Goal: Transaction & Acquisition: Purchase product/service

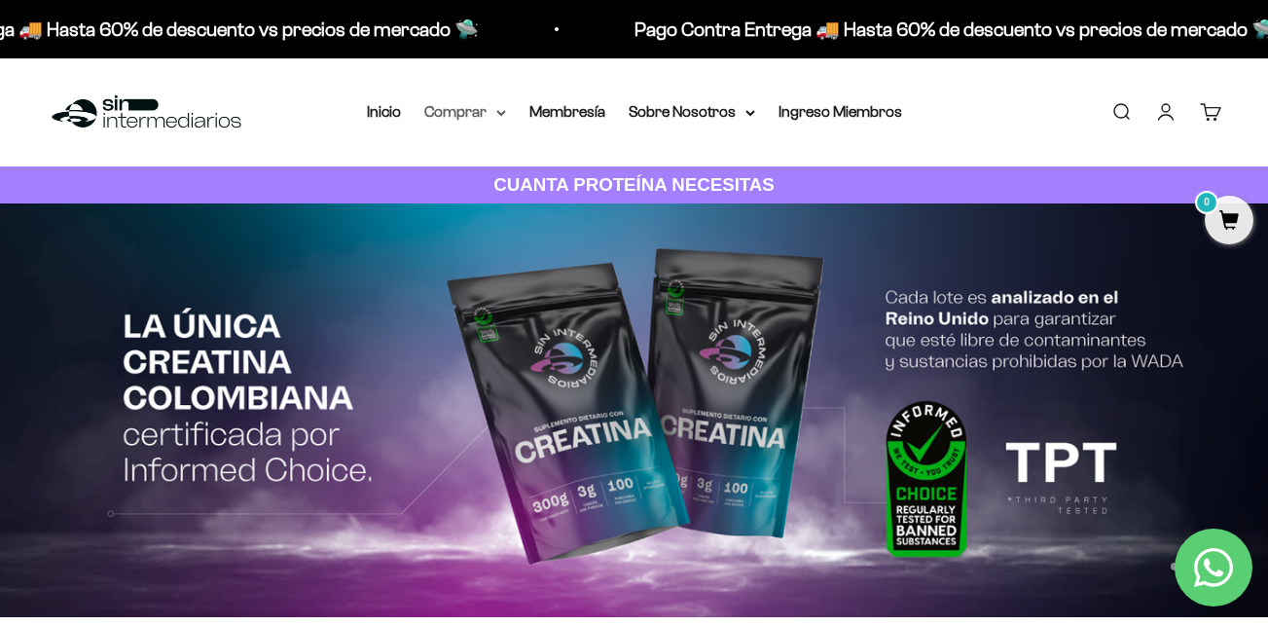
click at [474, 110] on summary "Comprar" at bounding box center [465, 111] width 82 height 25
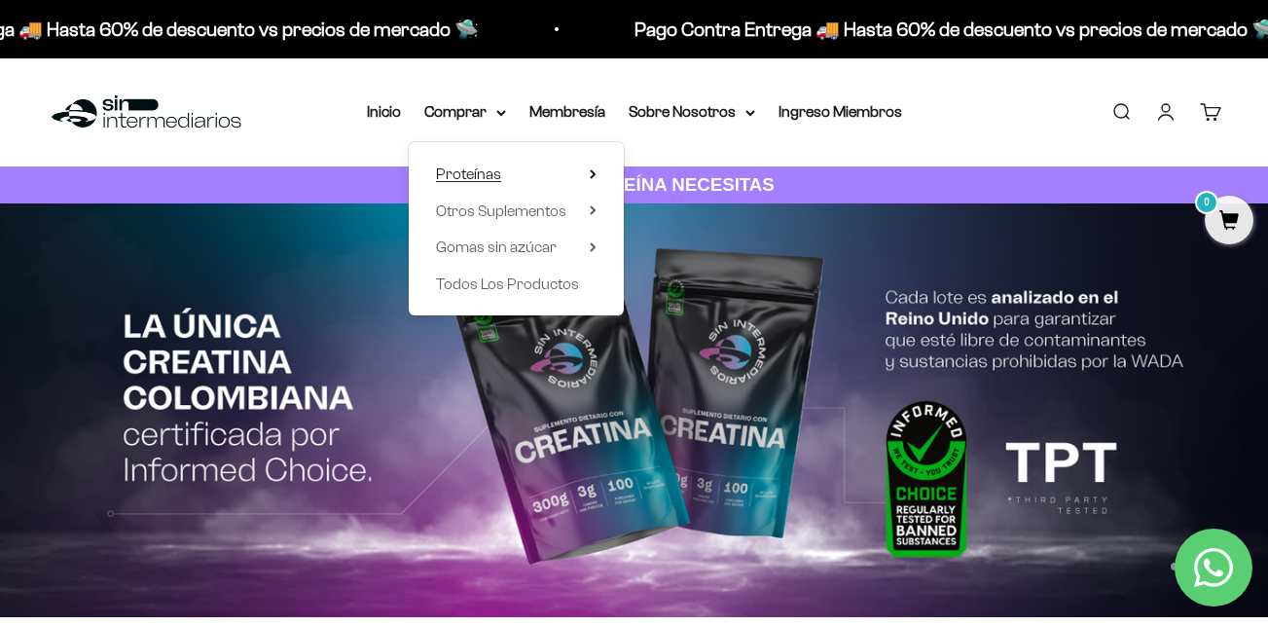
click at [481, 173] on span "Proteínas" at bounding box center [468, 173] width 65 height 17
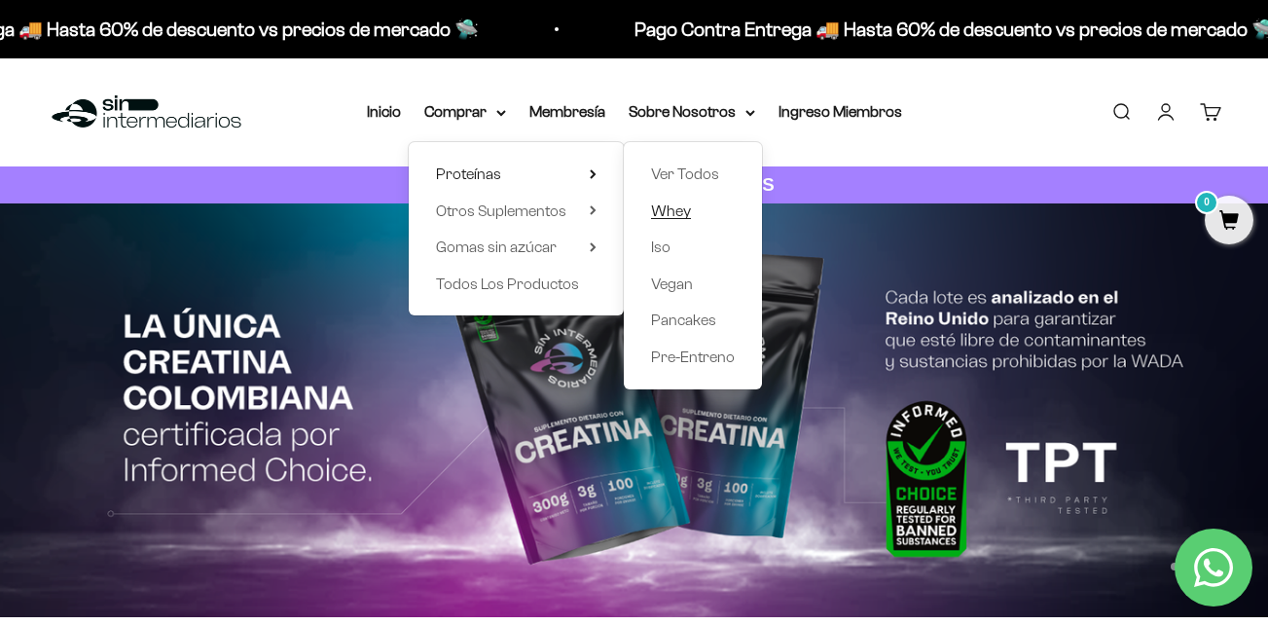
click at [677, 211] on span "Whey" at bounding box center [671, 210] width 40 height 17
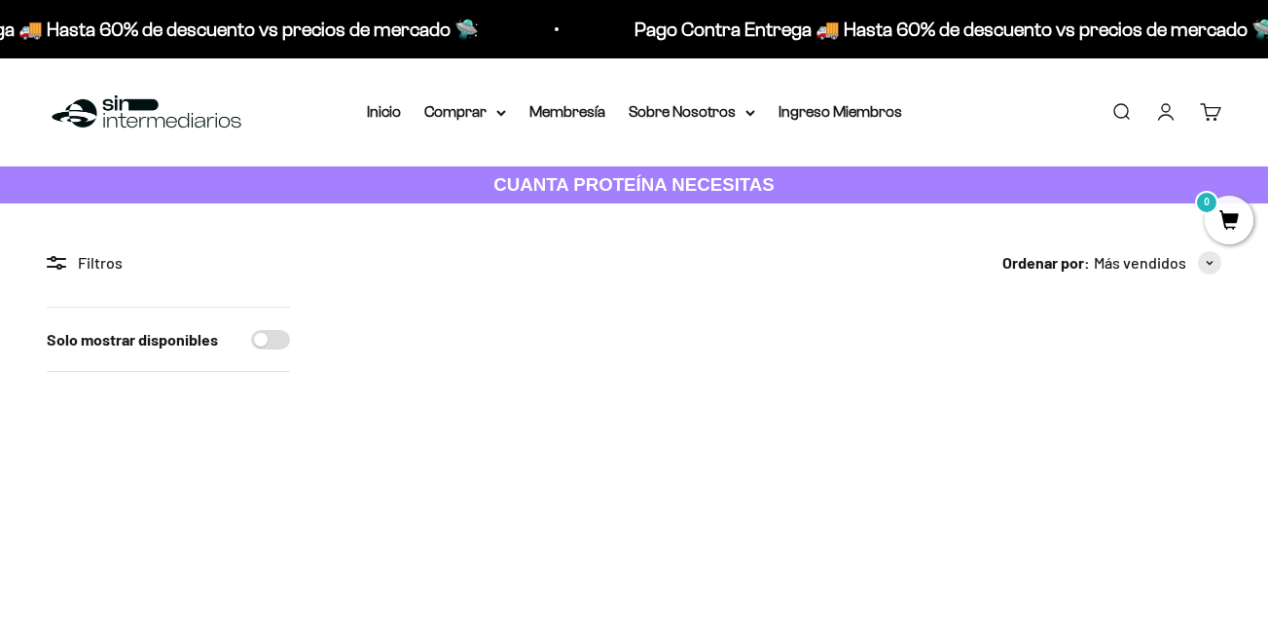
scroll to position [195, 0]
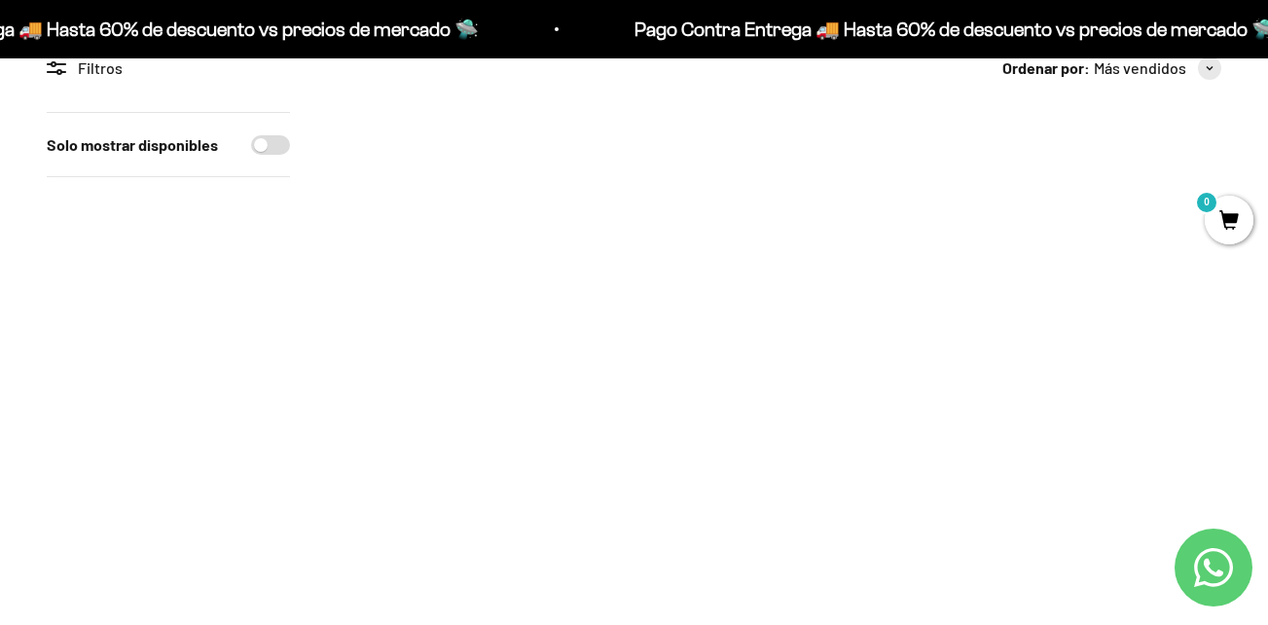
click at [1082, 306] on img at bounding box center [1081, 251] width 279 height 279
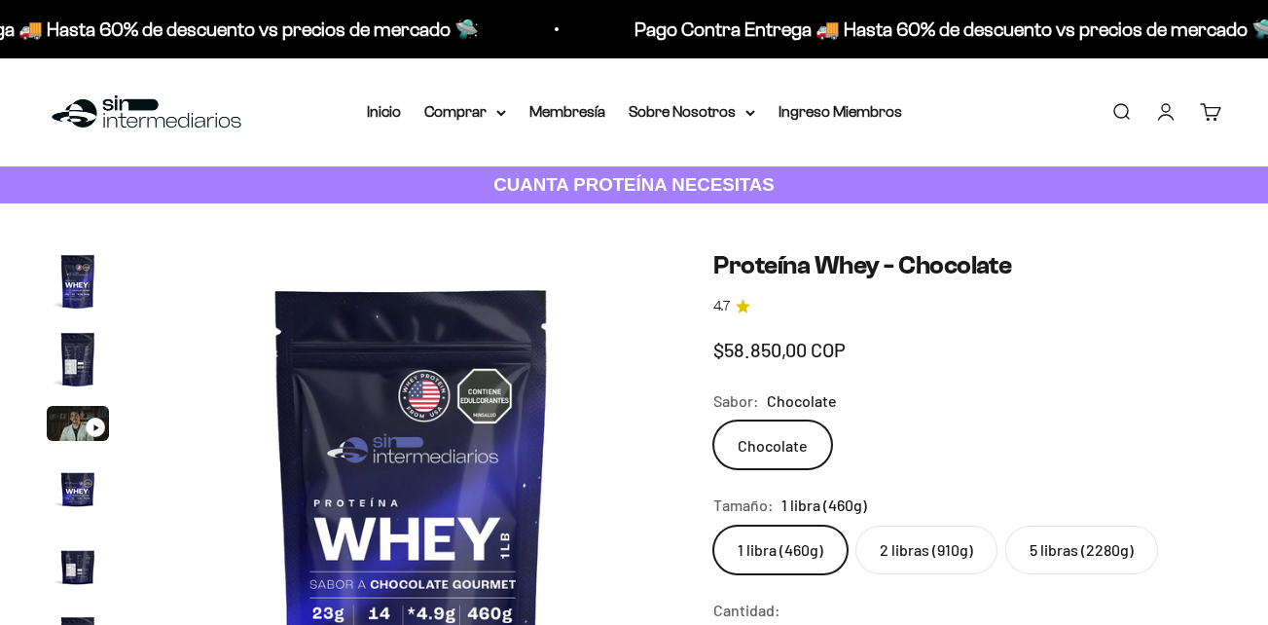
scroll to position [97, 0]
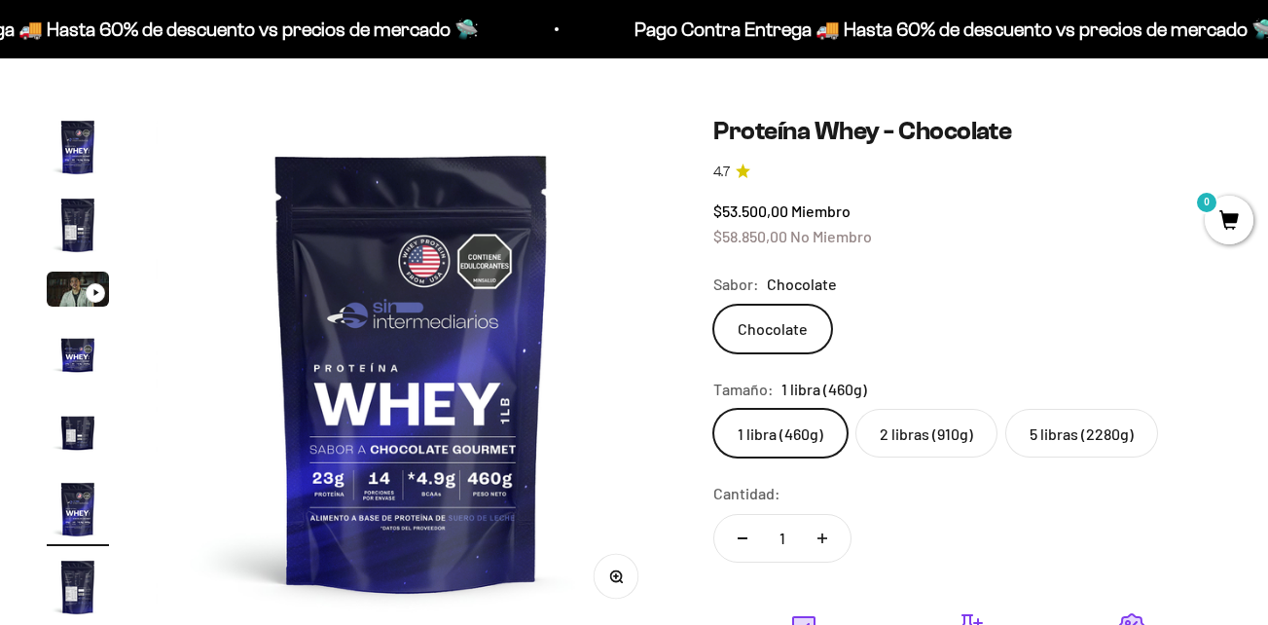
click at [1095, 438] on label "5 libras (2280g)" at bounding box center [1081, 433] width 153 height 49
click at [713, 409] on input "5 libras (2280g)" at bounding box center [712, 408] width 1 height 1
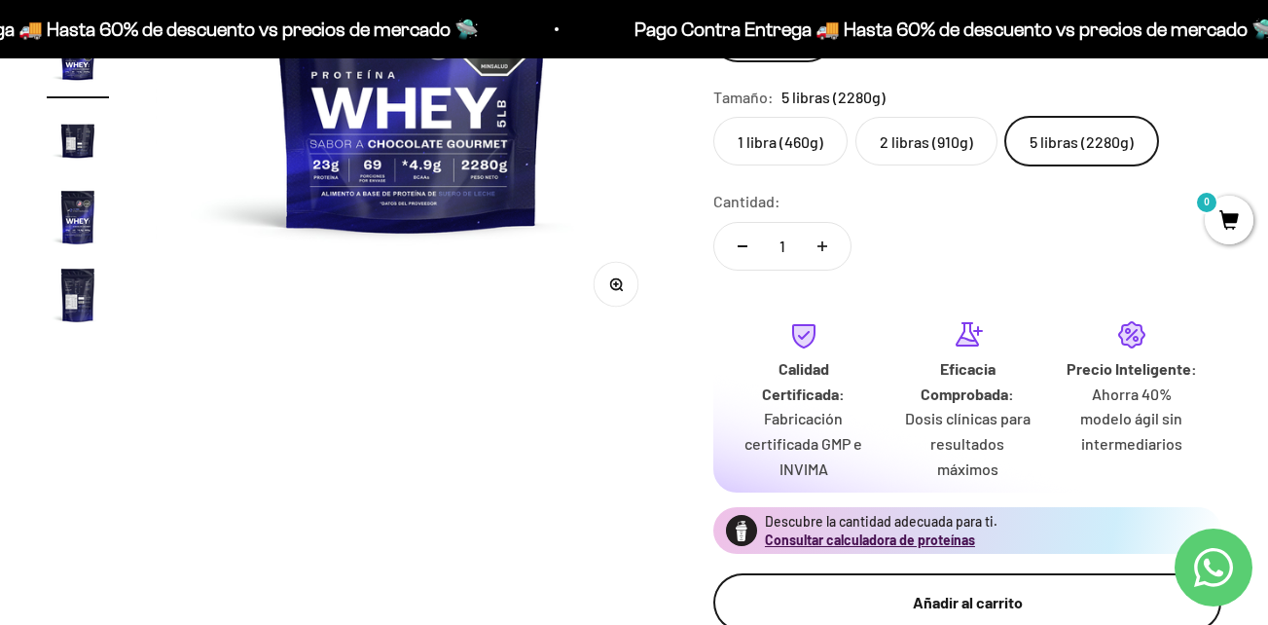
click at [979, 604] on div "Añadir al carrito" at bounding box center [967, 602] width 430 height 25
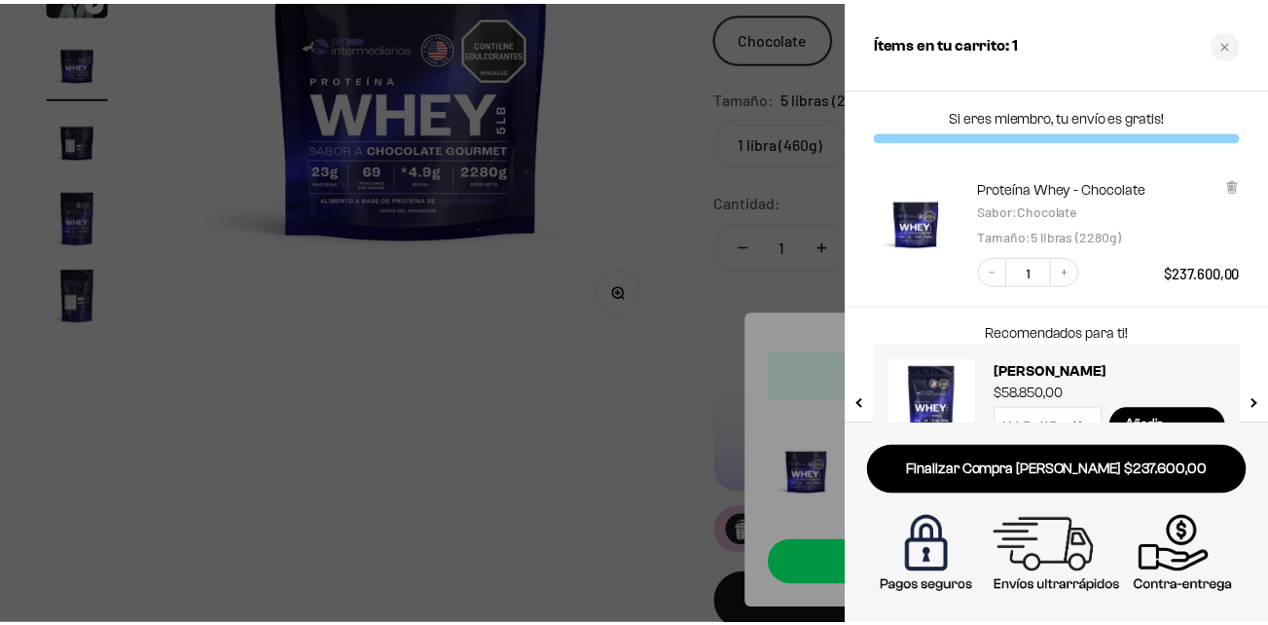
scroll to position [54, 0]
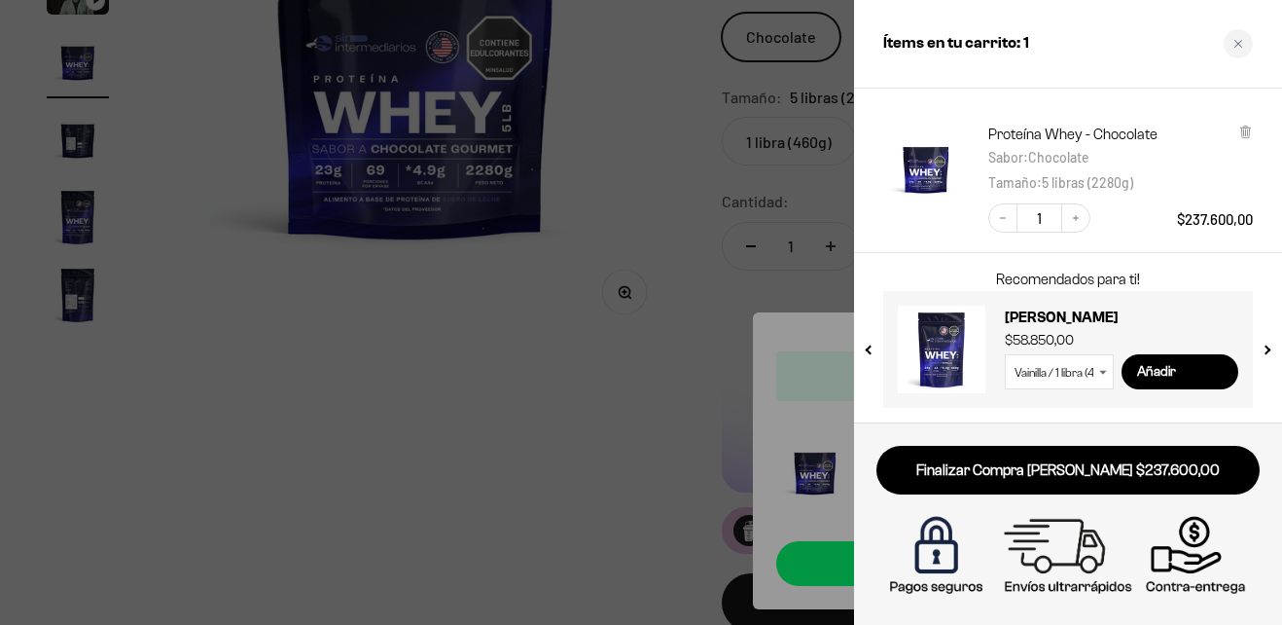
click at [572, 410] on div at bounding box center [641, 312] width 1282 height 625
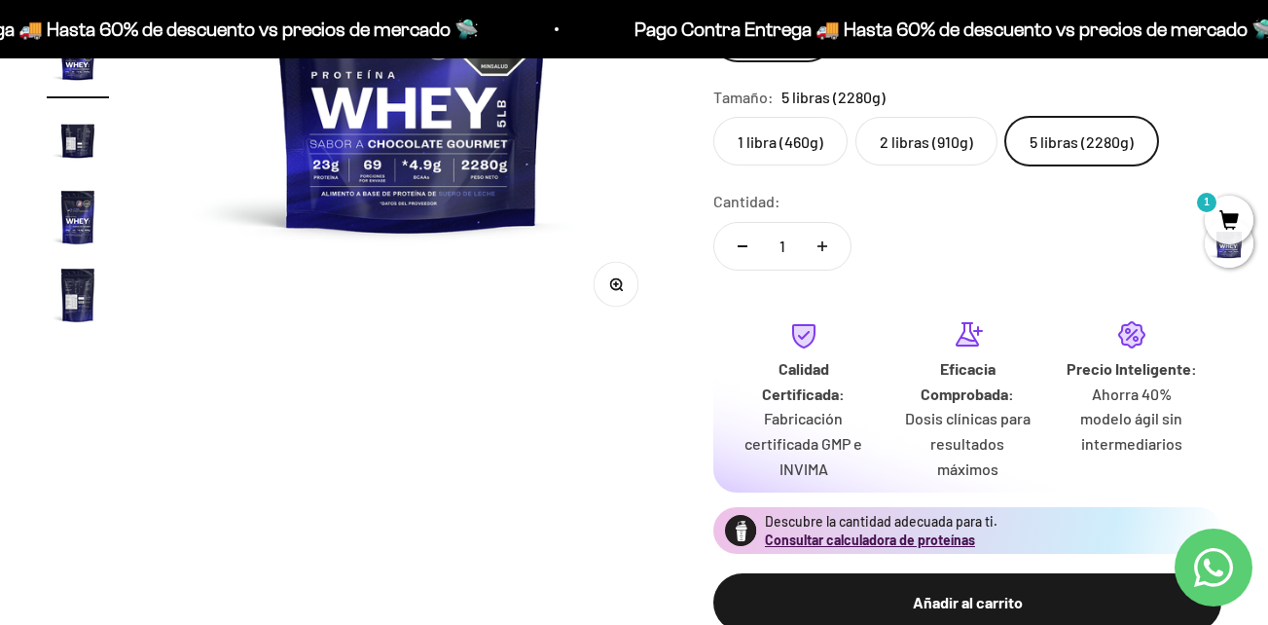
scroll to position [0, 0]
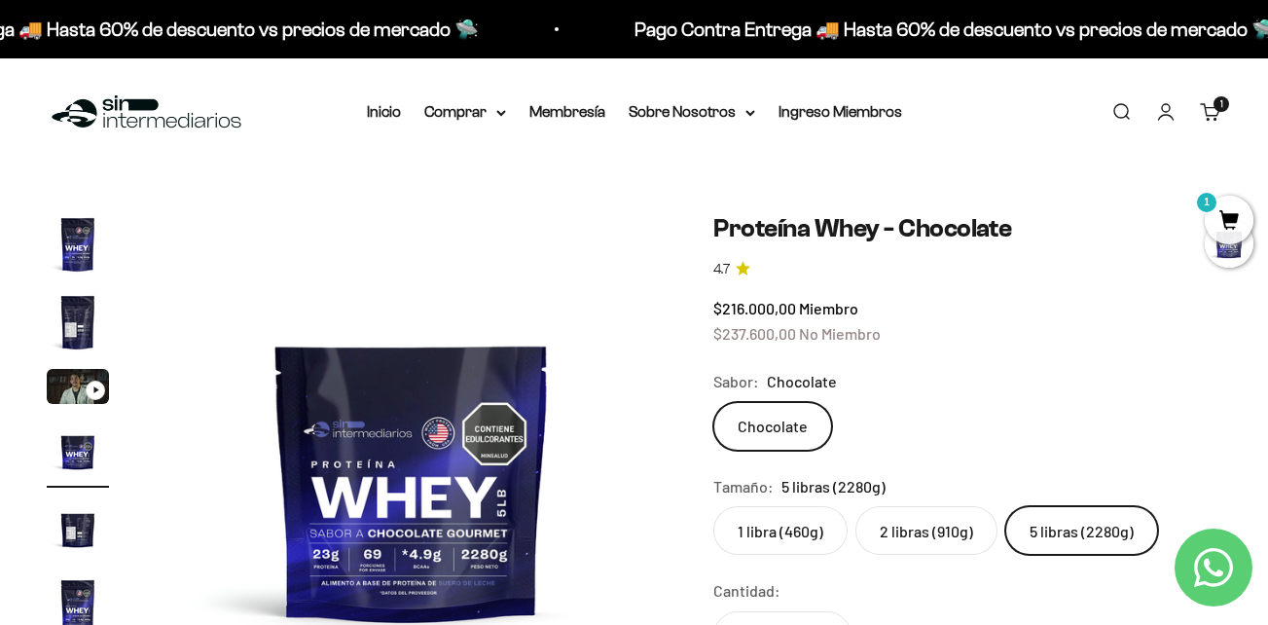
click at [382, 102] on li "Inicio" at bounding box center [384, 111] width 34 height 25
click at [388, 112] on link "Inicio" at bounding box center [384, 111] width 34 height 17
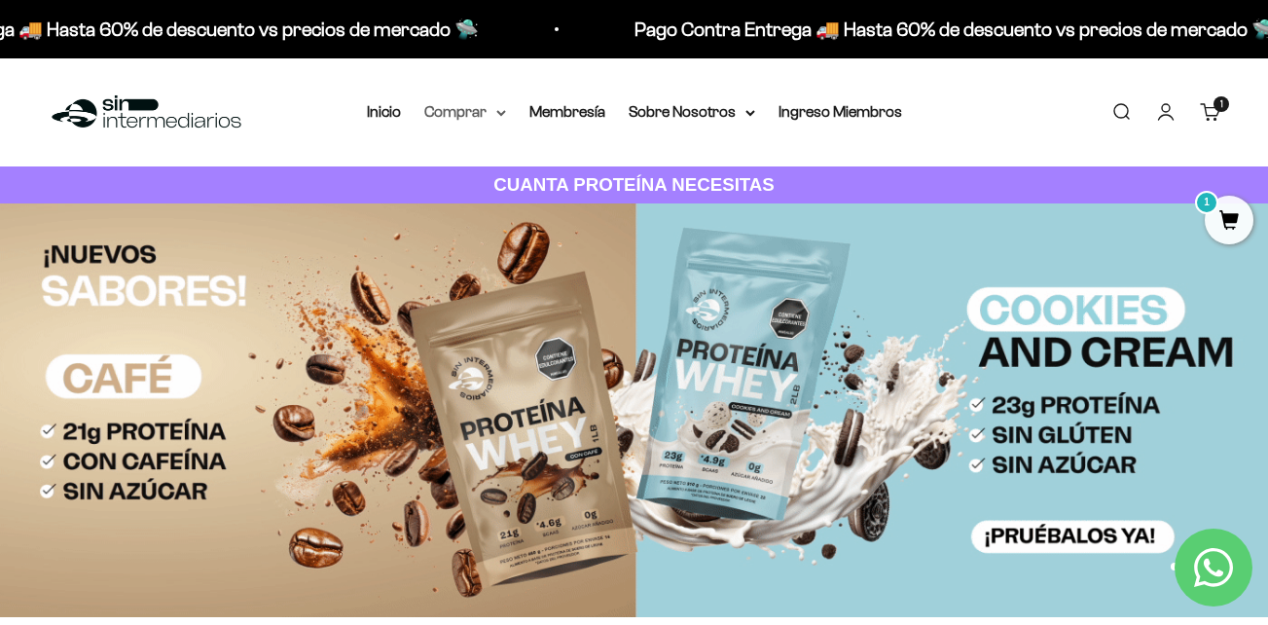
click at [472, 114] on summary "Comprar" at bounding box center [465, 111] width 82 height 25
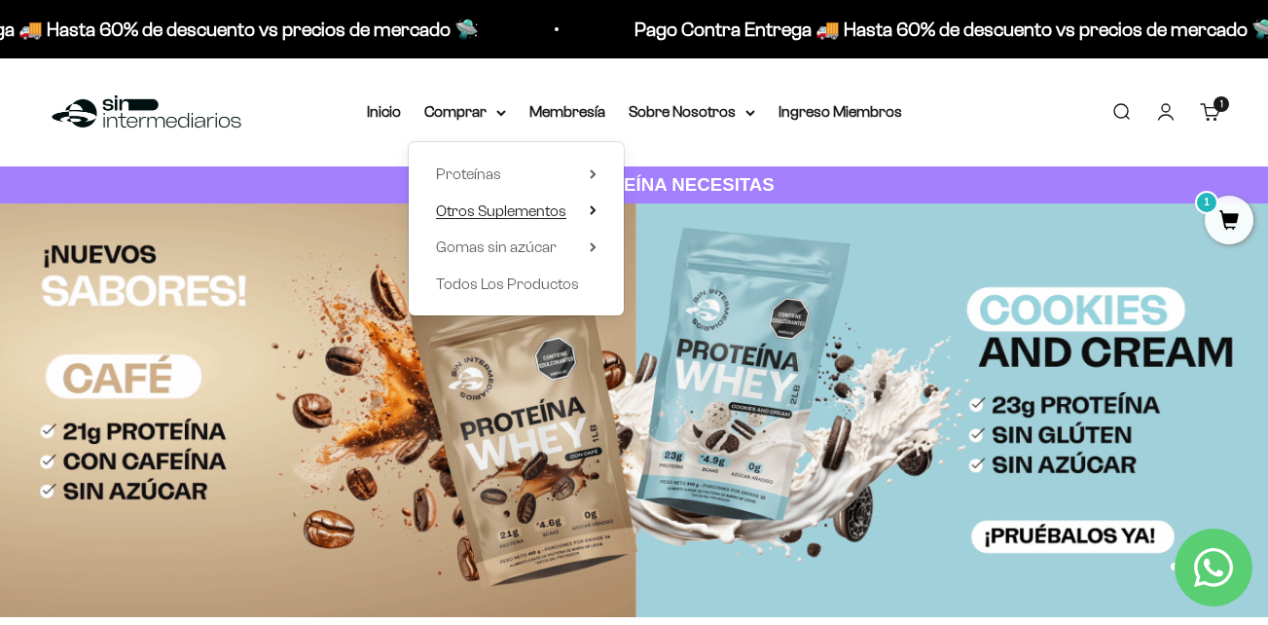
click at [579, 210] on summary "Otros Suplementos" at bounding box center [516, 210] width 161 height 25
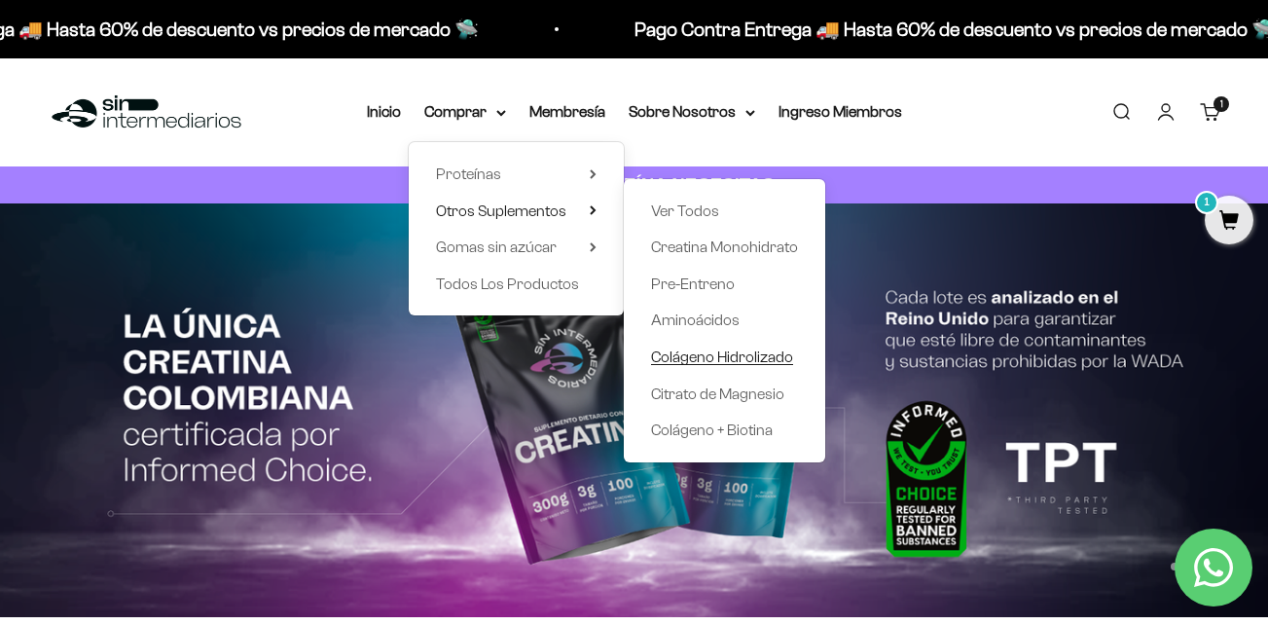
click at [725, 361] on span "Colágeno Hidrolizado" at bounding box center [722, 356] width 142 height 17
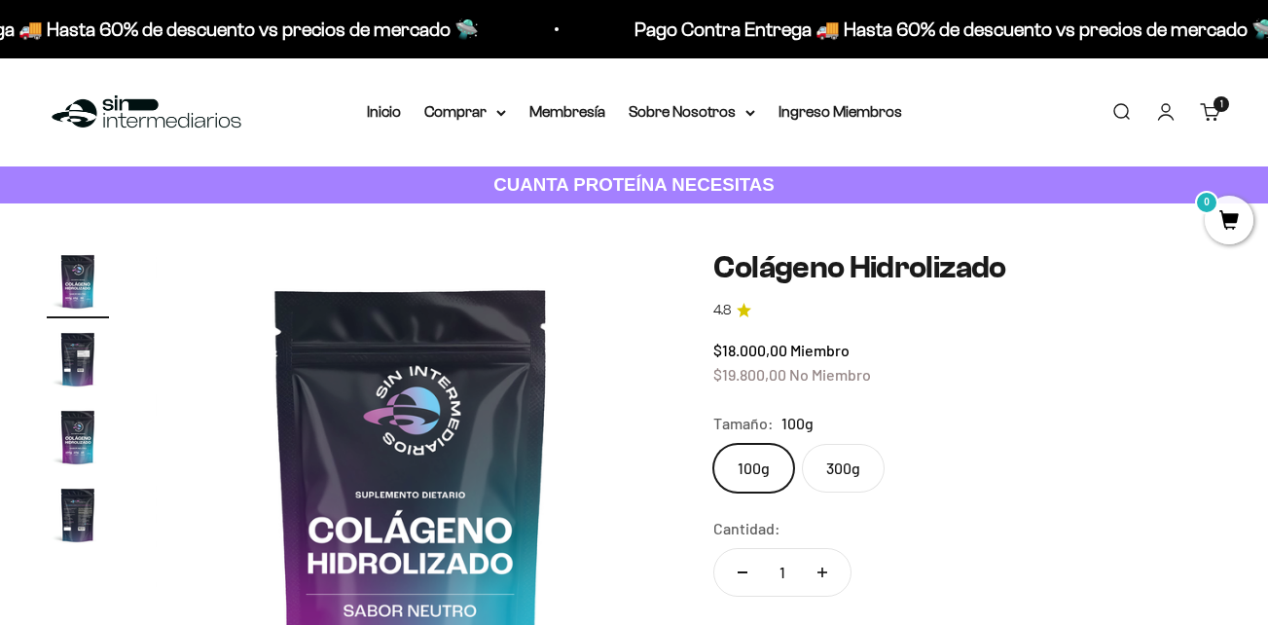
click at [837, 465] on label "300g" at bounding box center [843, 468] width 83 height 49
click at [713, 444] on input "300g" at bounding box center [712, 443] width 1 height 1
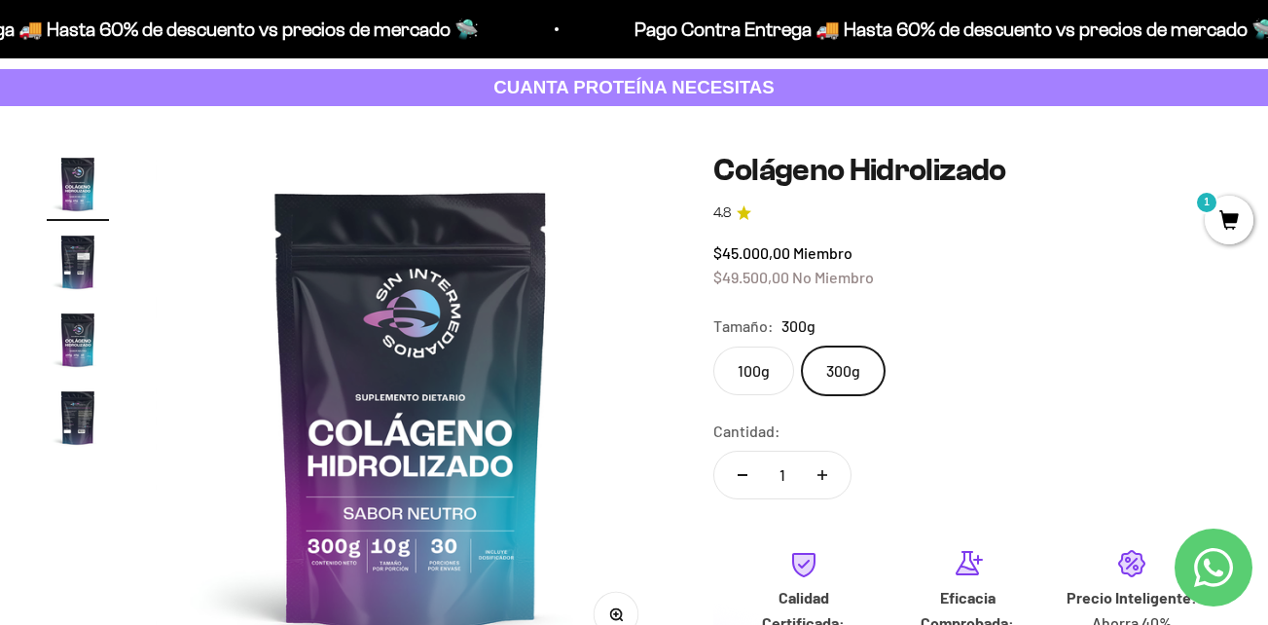
scroll to position [195, 0]
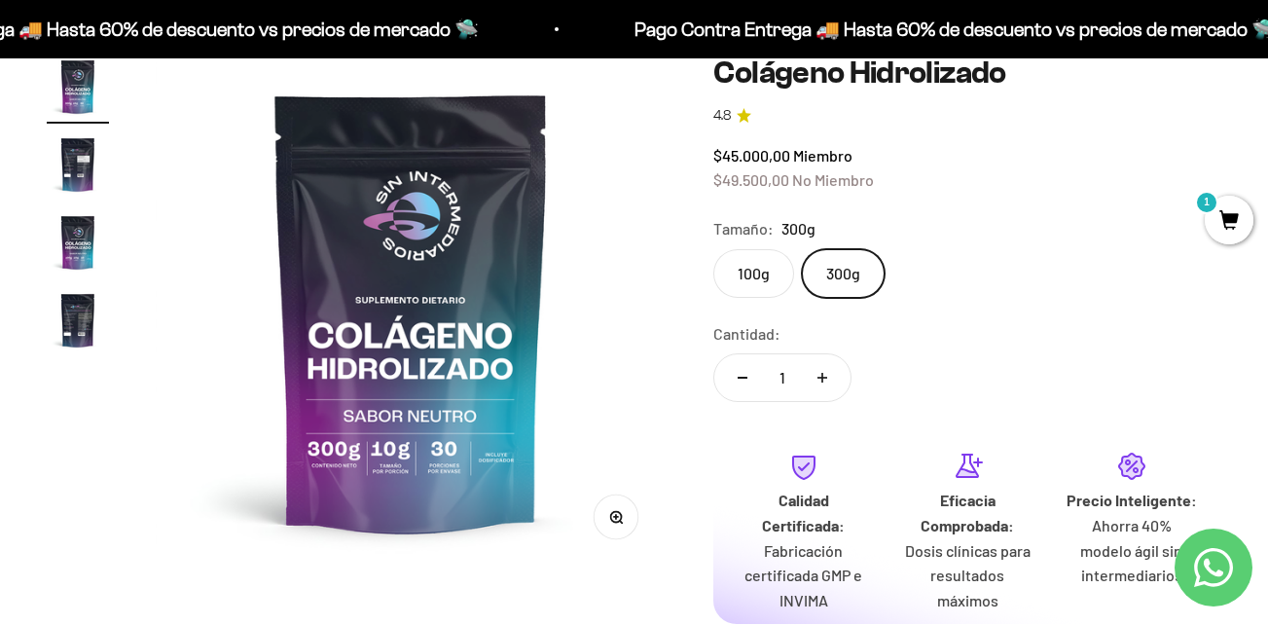
click at [822, 378] on icon "Aumentar cantidad" at bounding box center [822, 378] width 0 height 10
type input "4"
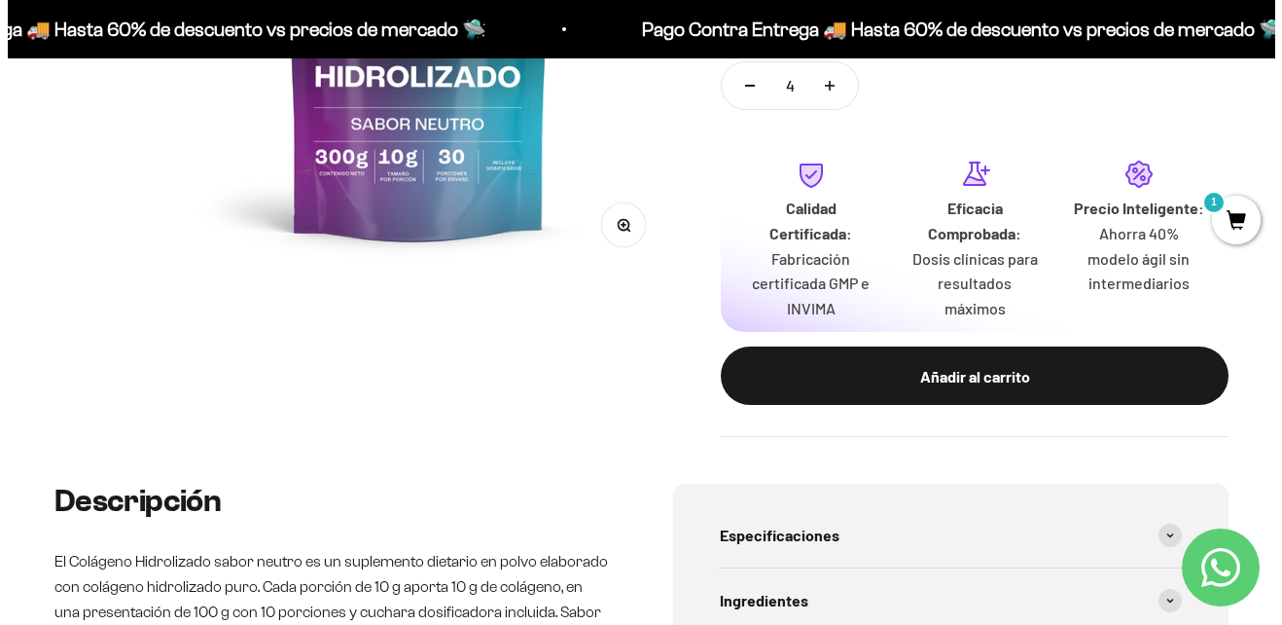
scroll to position [584, 0]
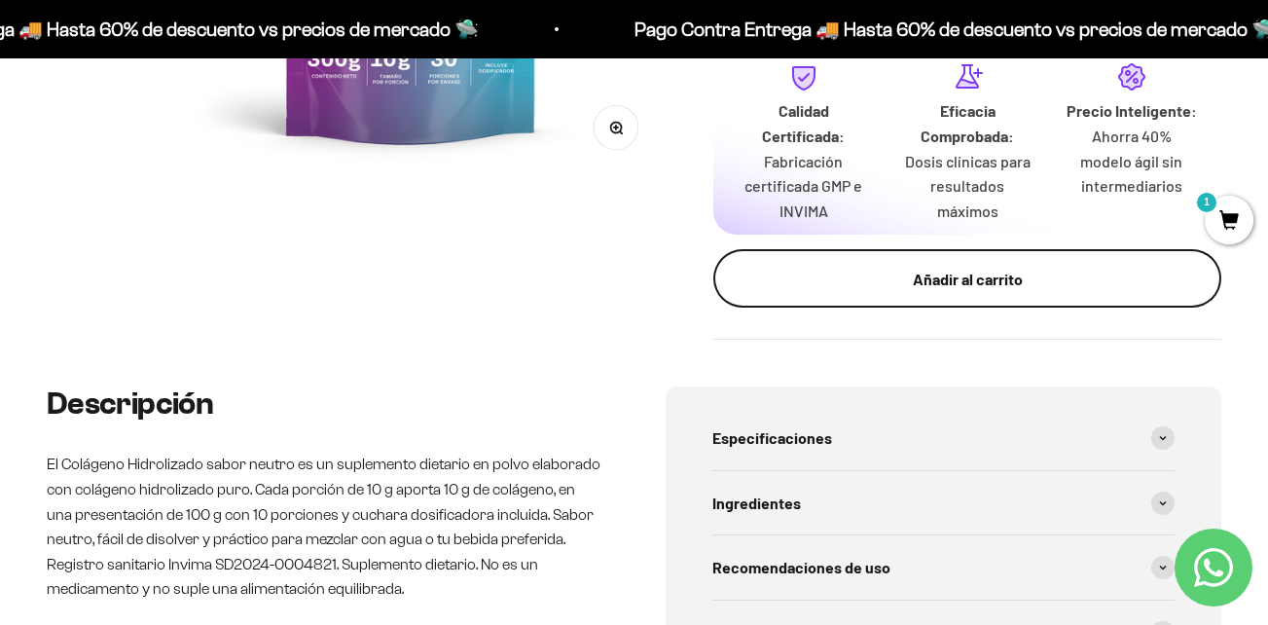
click at [909, 293] on button "Añadir al carrito" at bounding box center [967, 278] width 508 height 58
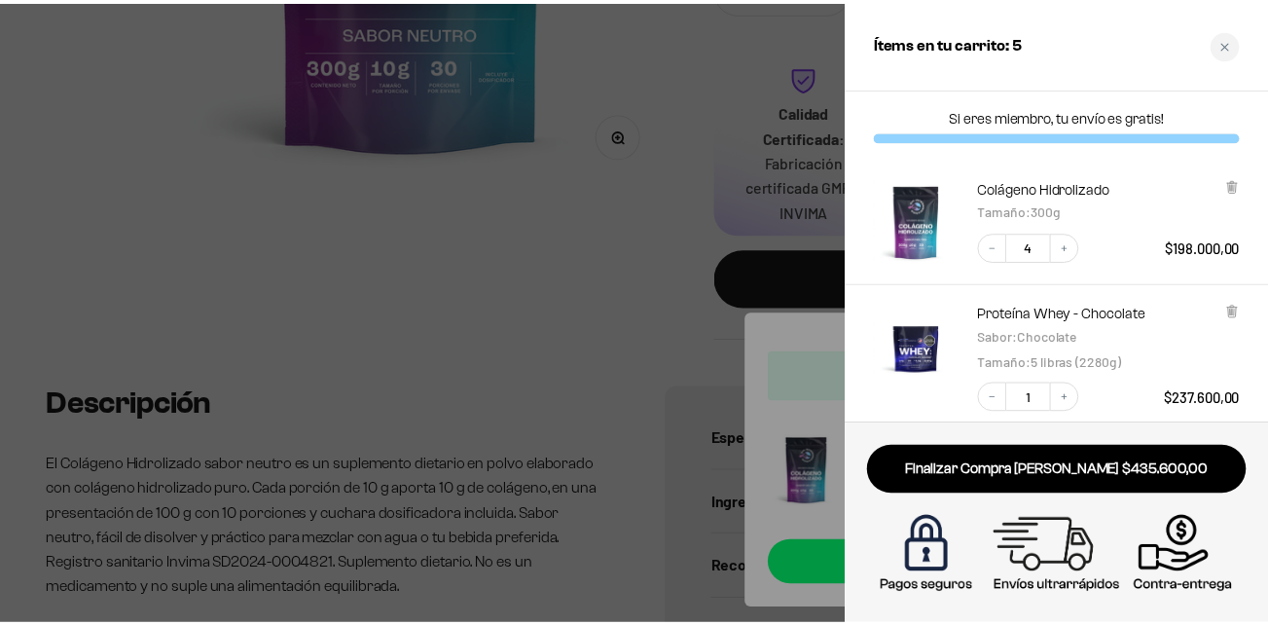
scroll to position [97, 0]
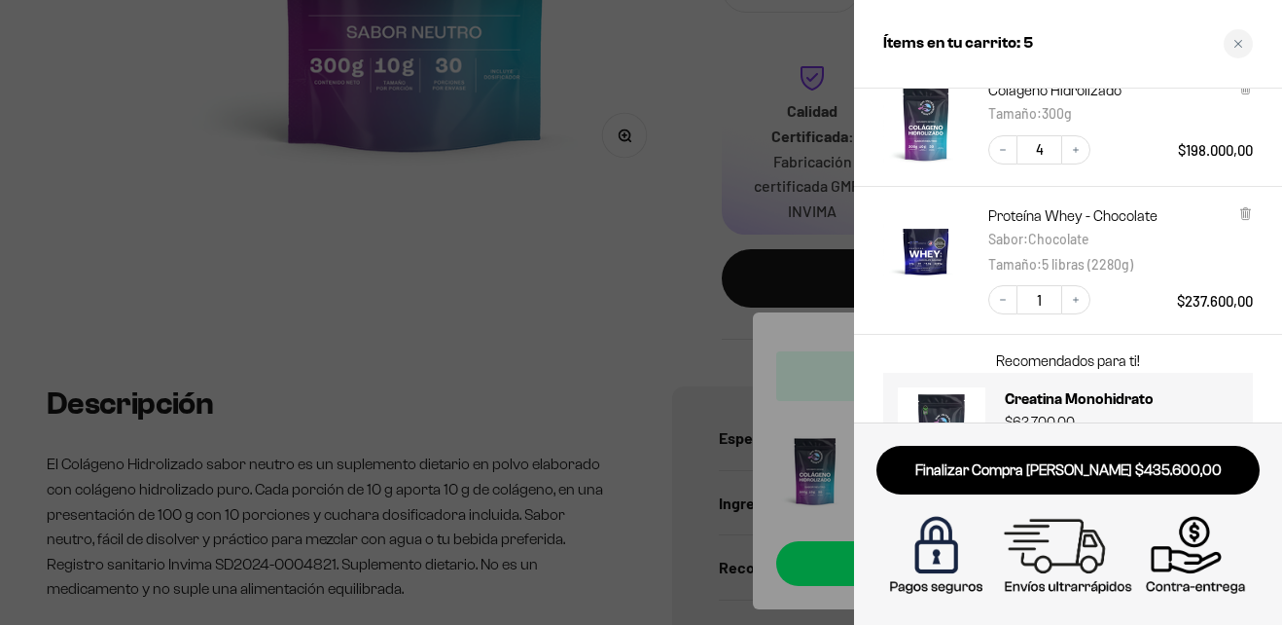
click at [654, 236] on div at bounding box center [641, 312] width 1282 height 625
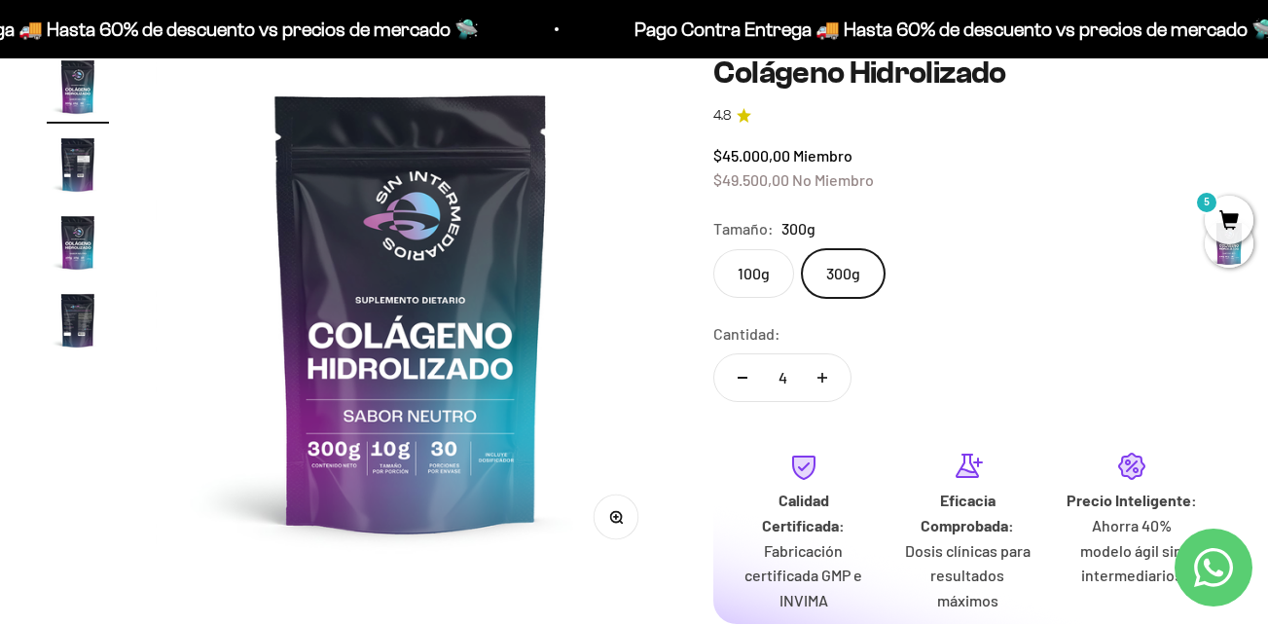
scroll to position [0, 0]
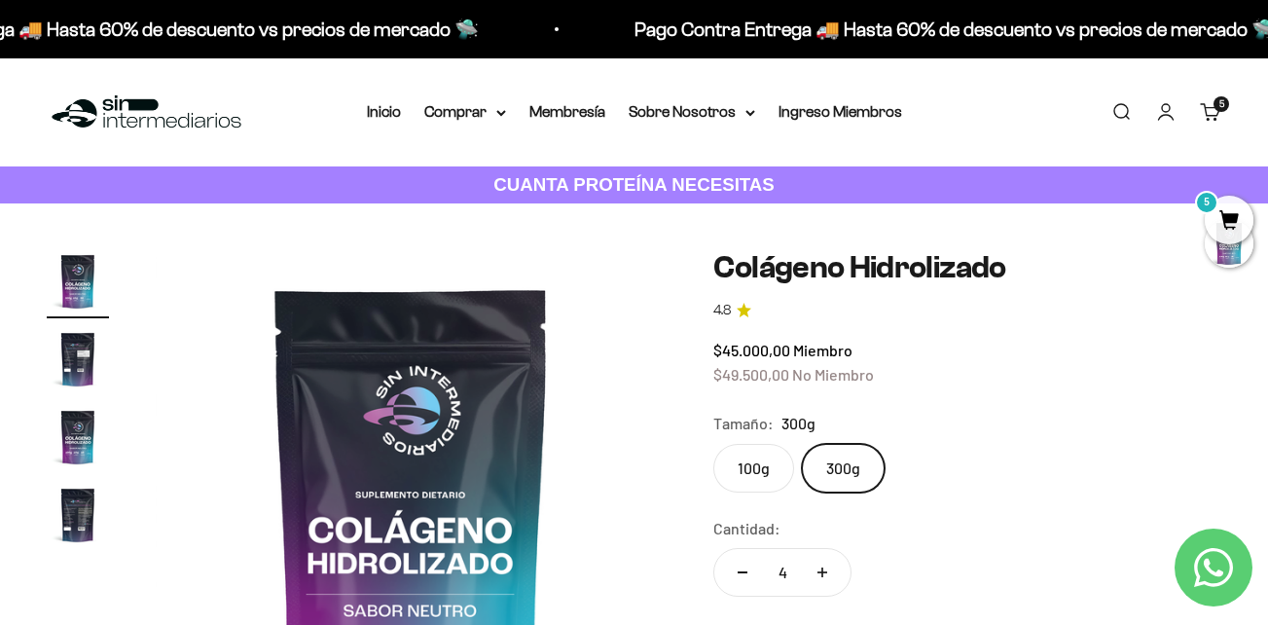
click at [1164, 114] on link "Iniciar sesión" at bounding box center [1165, 111] width 21 height 21
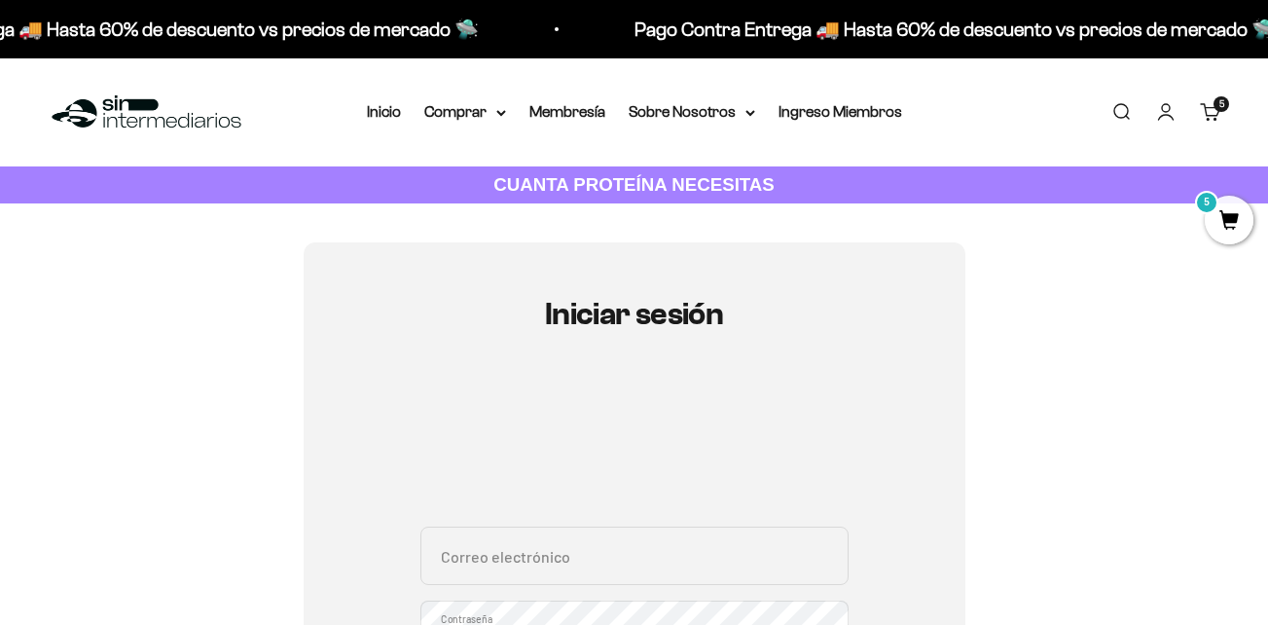
scroll to position [195, 0]
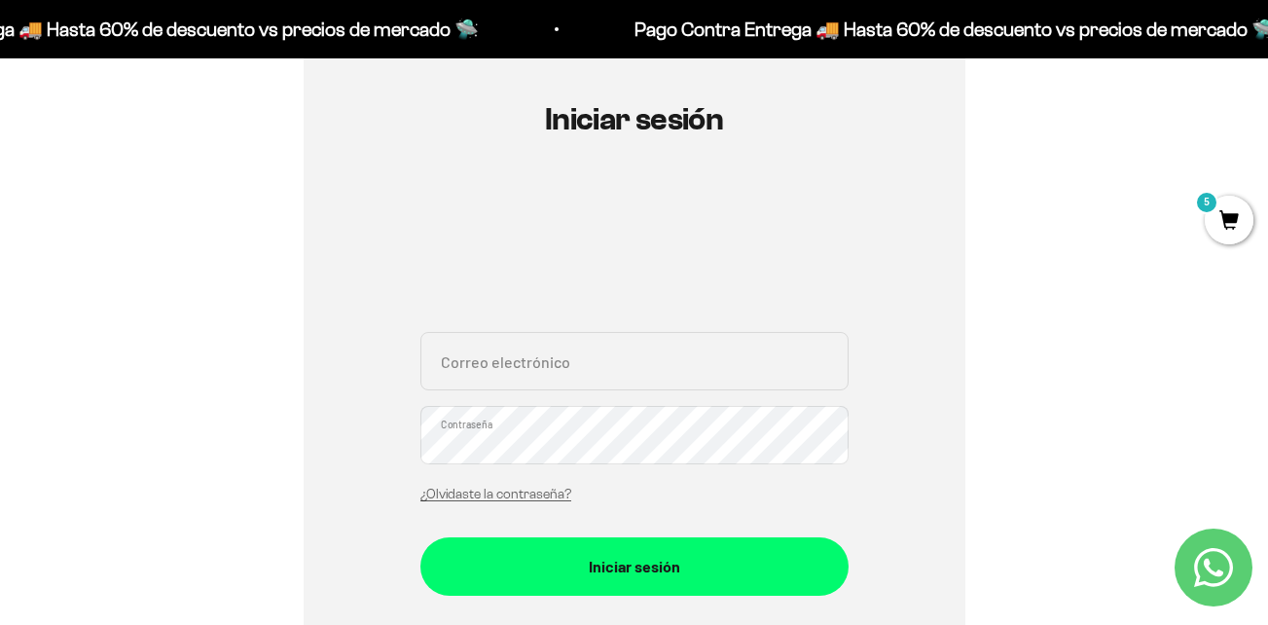
click at [543, 375] on input "Correo electrónico" at bounding box center [634, 361] width 428 height 58
type input "jdortiz@gmail.com.co"
click at [420, 537] on button "Iniciar sesión" at bounding box center [634, 566] width 428 height 58
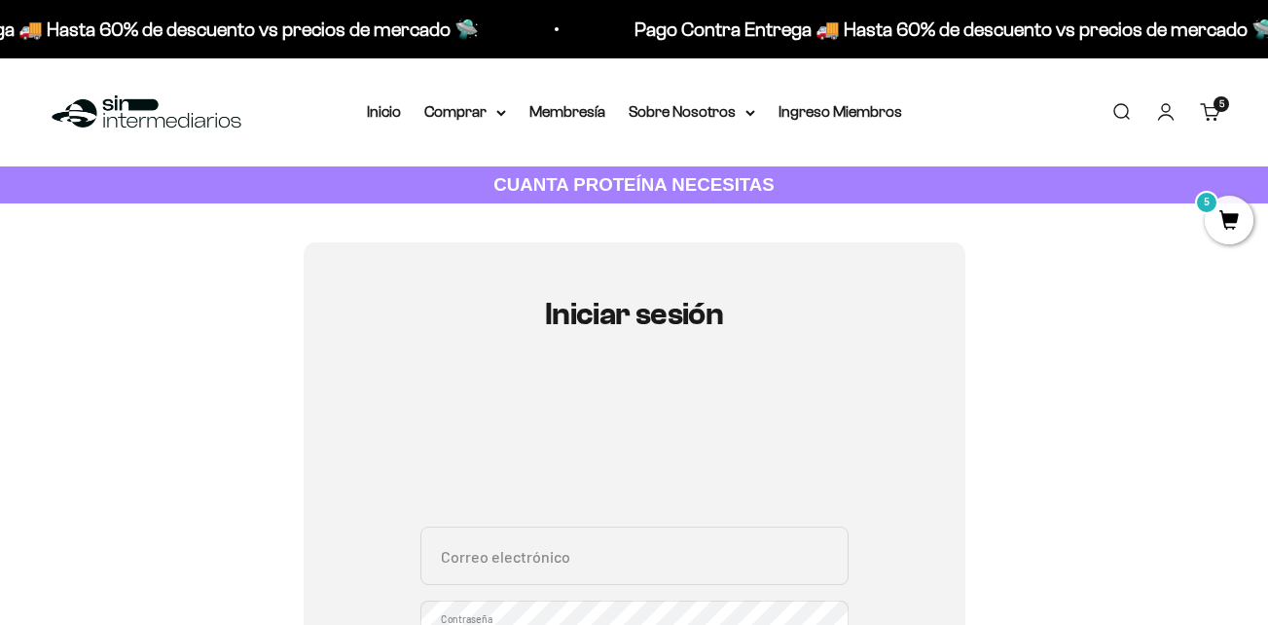
scroll to position [195, 0]
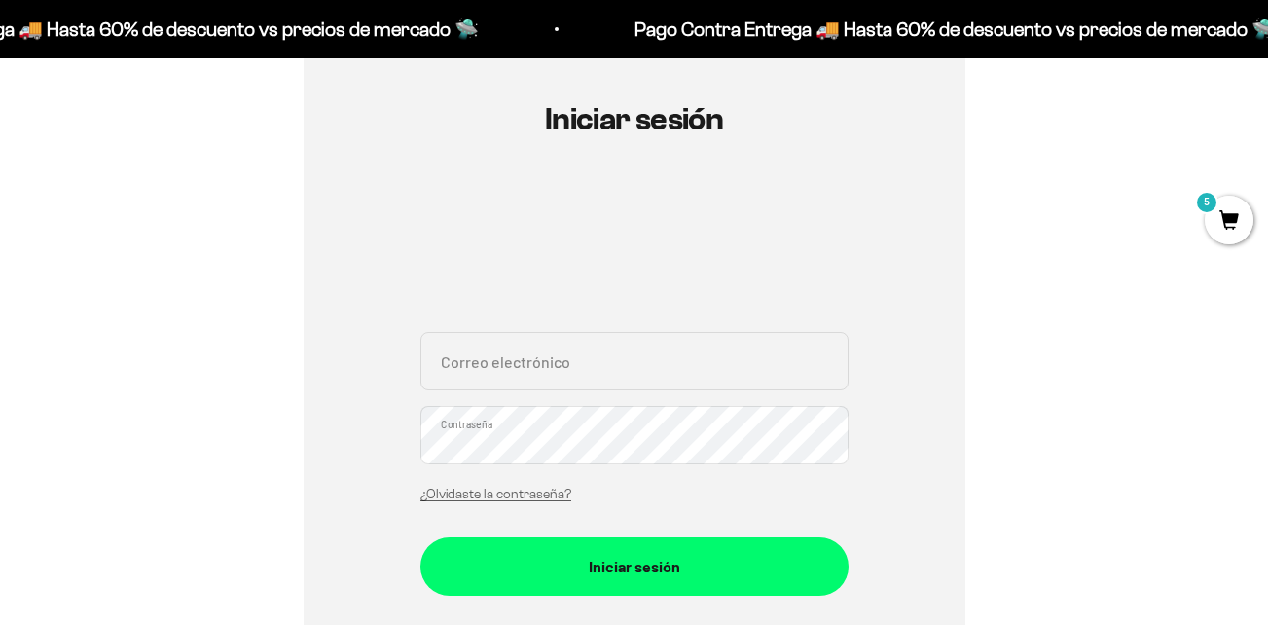
click at [522, 374] on input "Correo electrónico" at bounding box center [634, 361] width 428 height 58
type input "jdortiz@gmail.com.co"
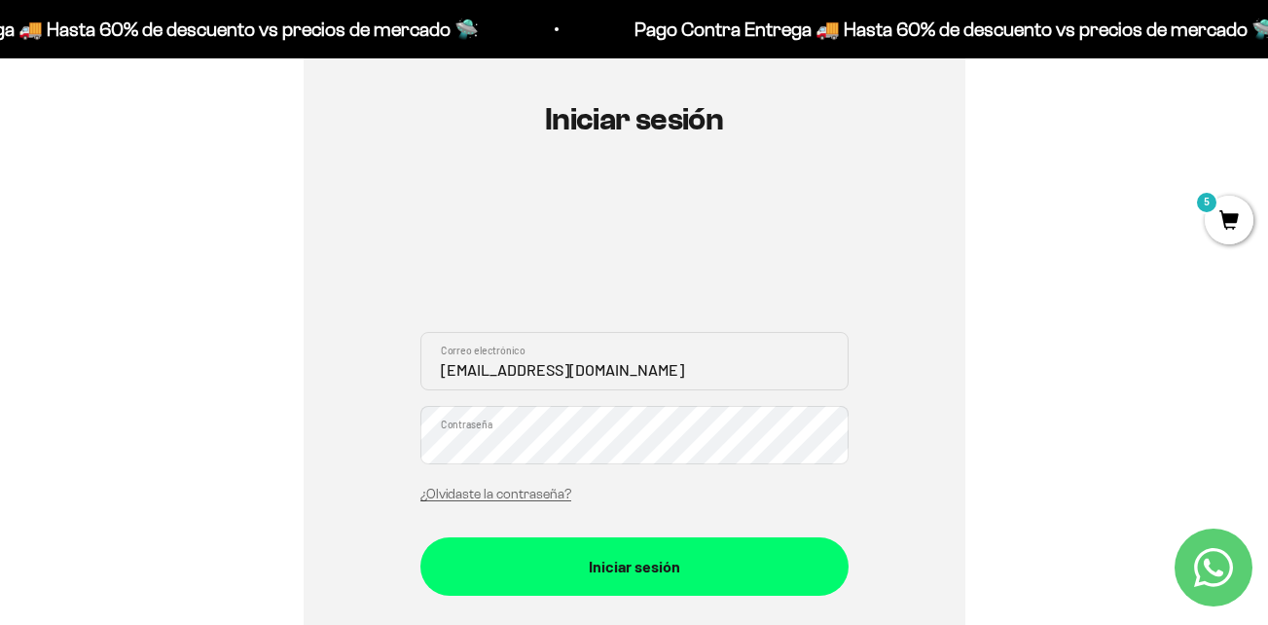
click at [420, 537] on button "Iniciar sesión" at bounding box center [634, 566] width 428 height 58
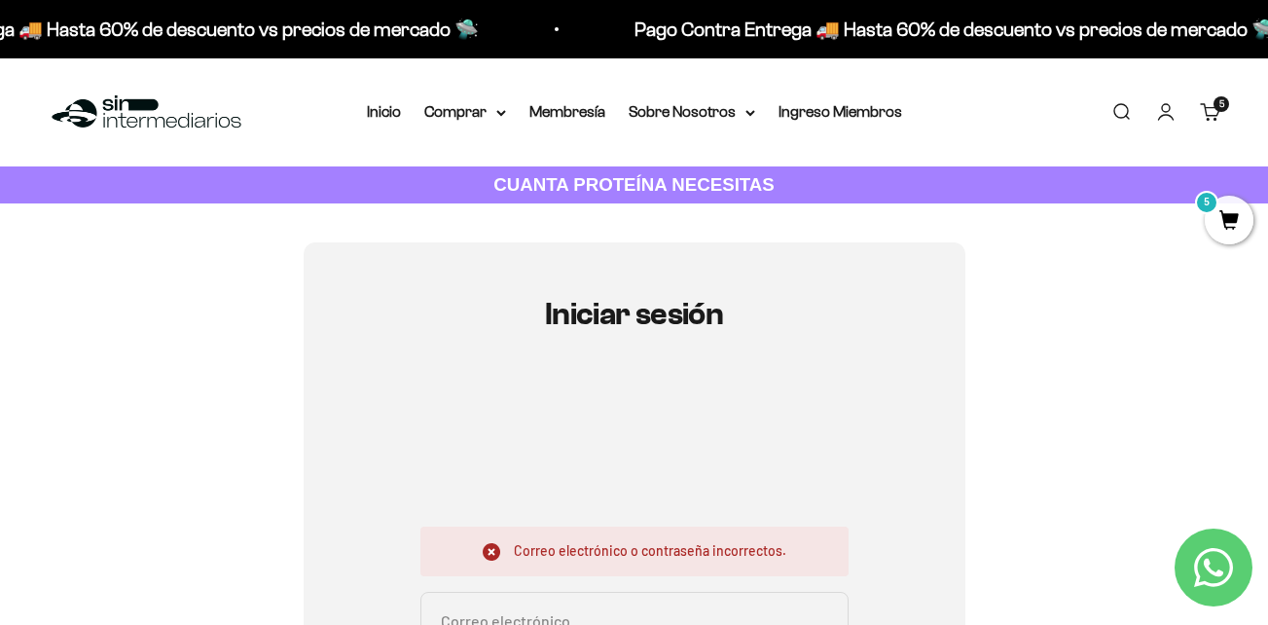
scroll to position [195, 0]
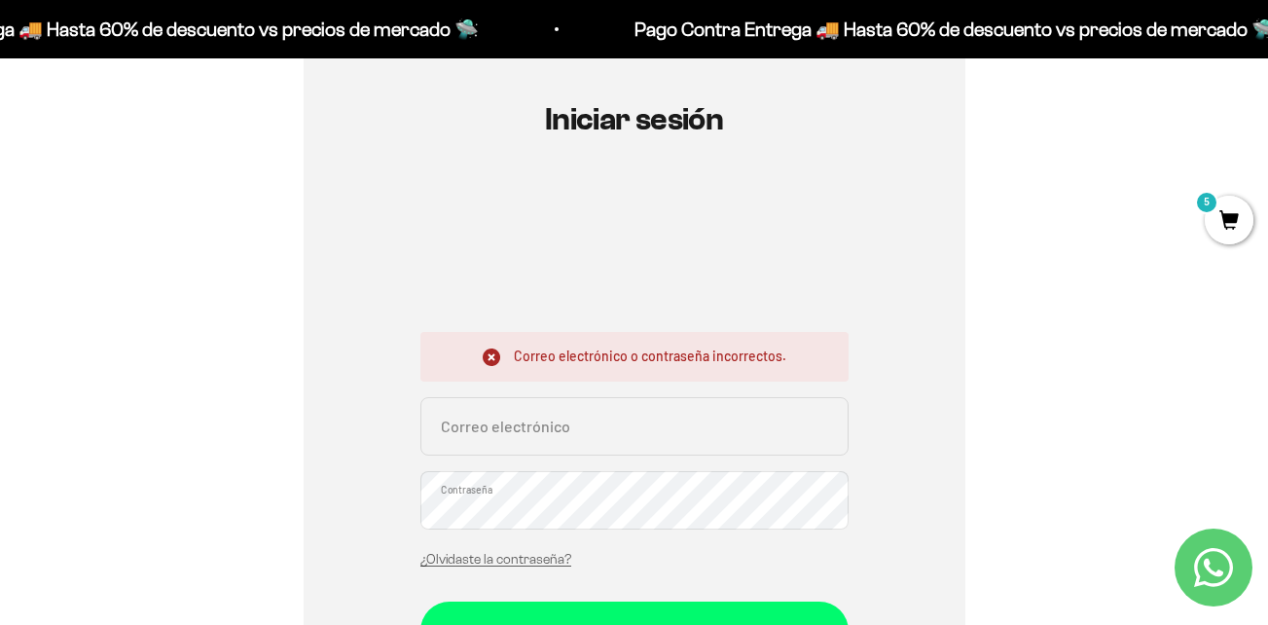
click at [592, 434] on input "Correo electrónico" at bounding box center [634, 426] width 428 height 58
type input "jdortizp@gmail.com"
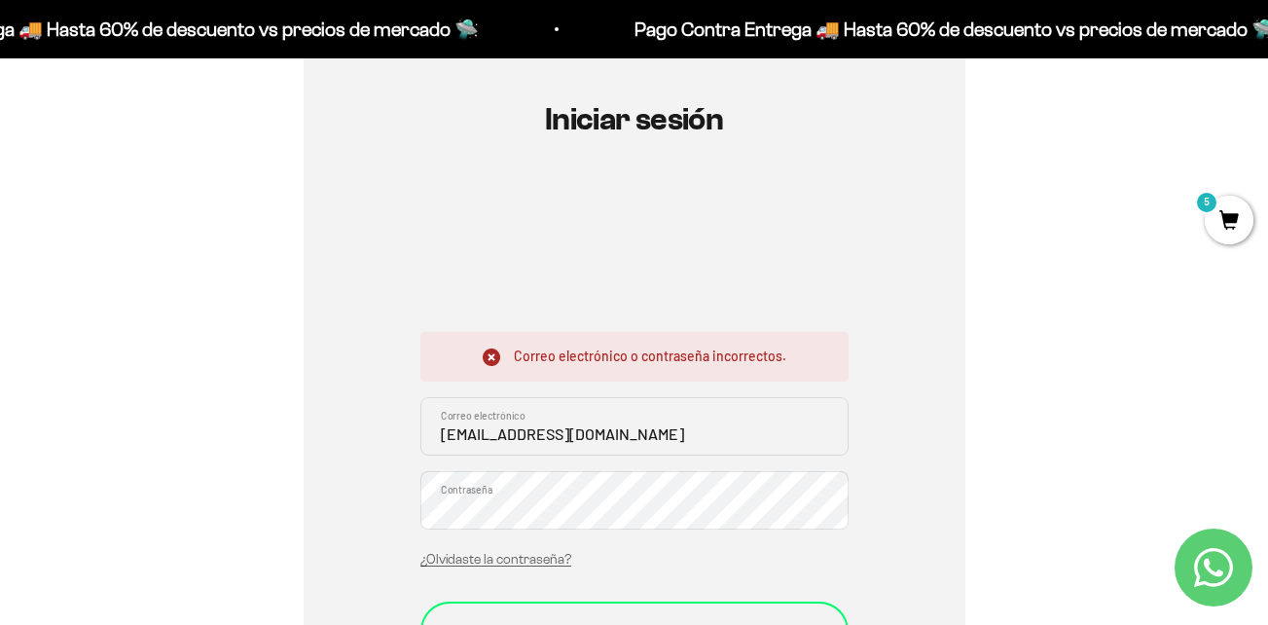
scroll to position [292, 0]
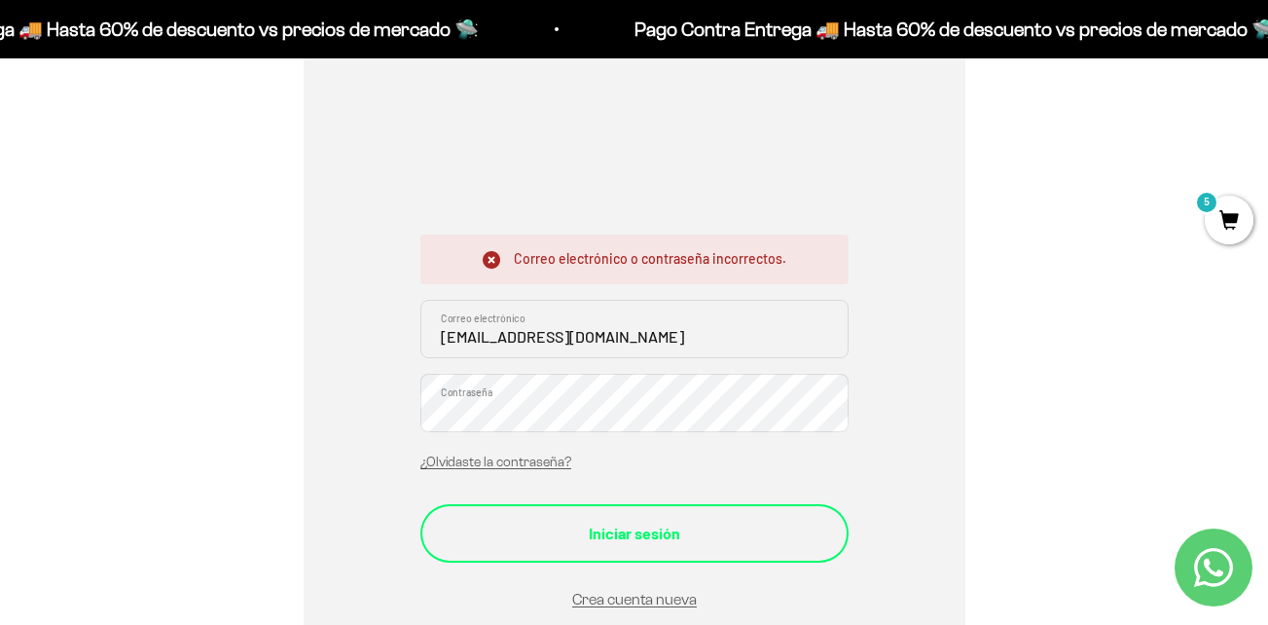
click at [624, 526] on div "Iniciar sesión" at bounding box center [634, 533] width 350 height 25
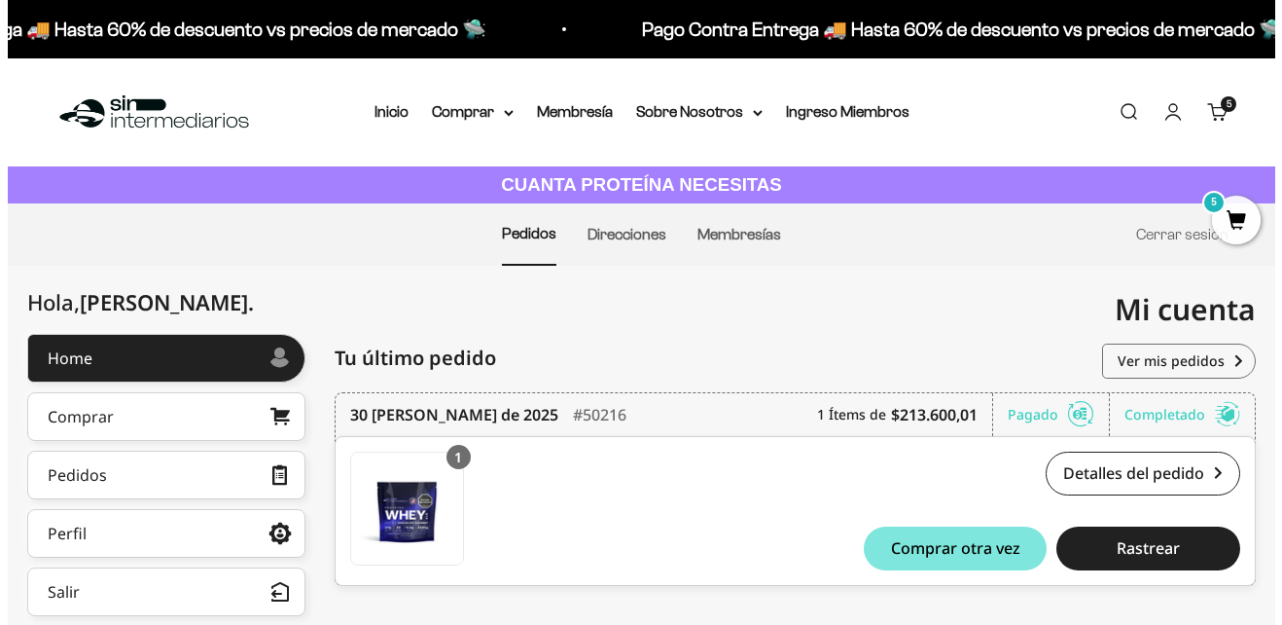
scroll to position [195, 0]
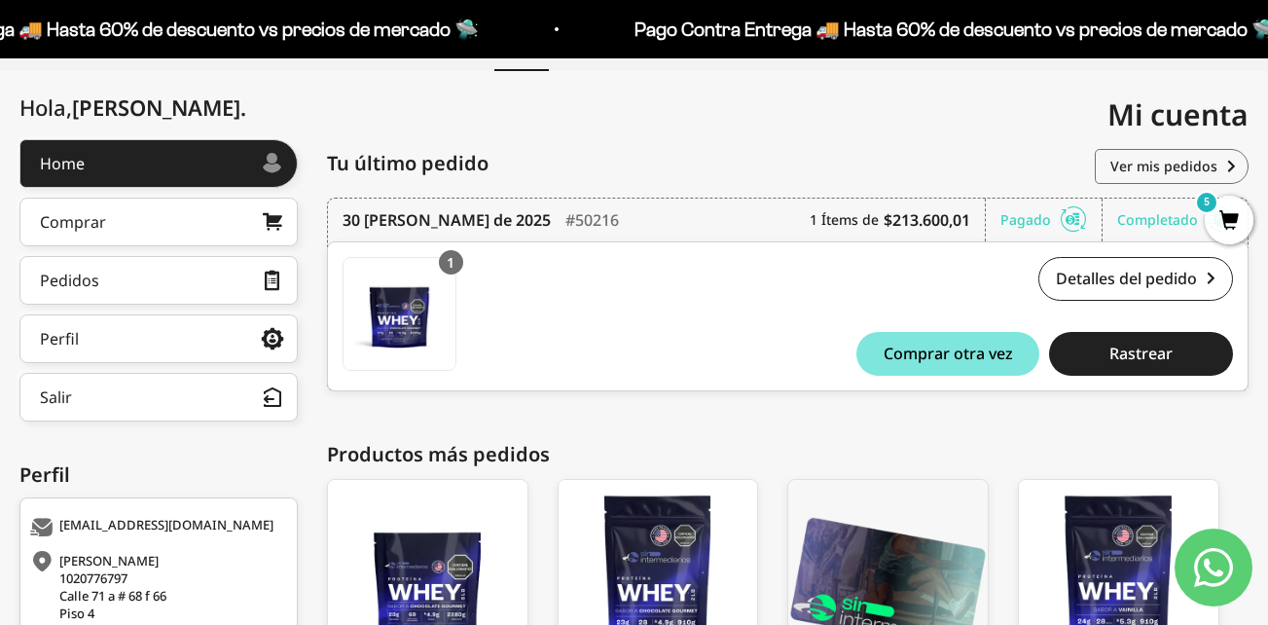
click at [1228, 211] on span "5" at bounding box center [1229, 220] width 49 height 49
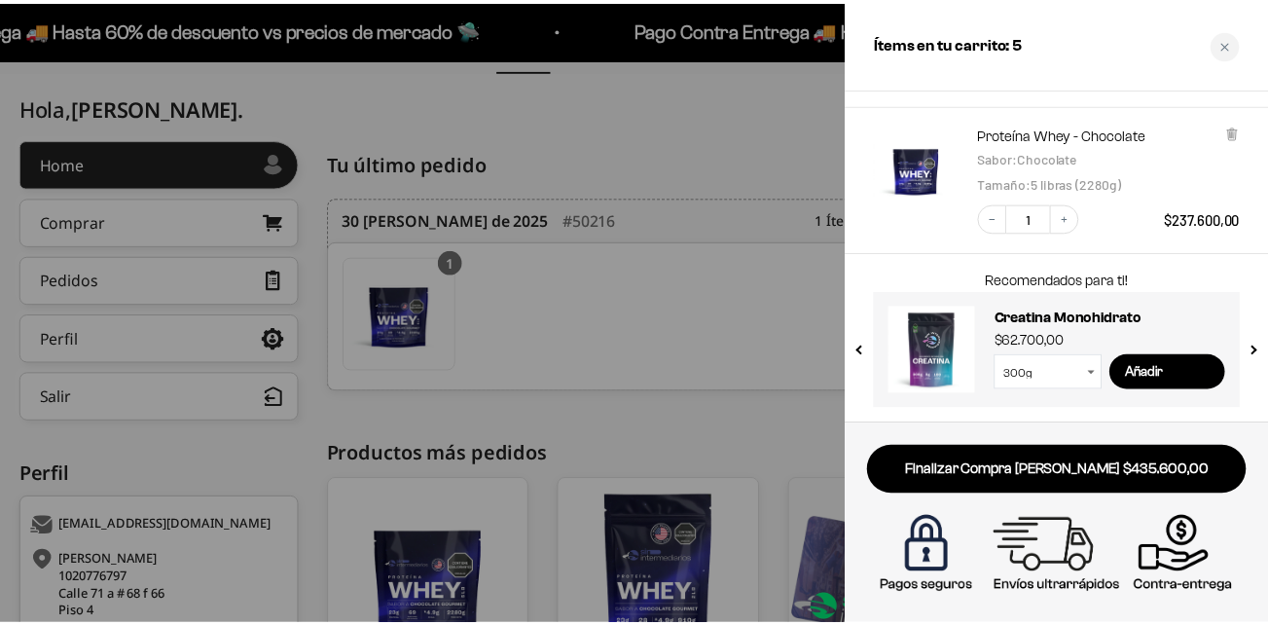
scroll to position [0, 0]
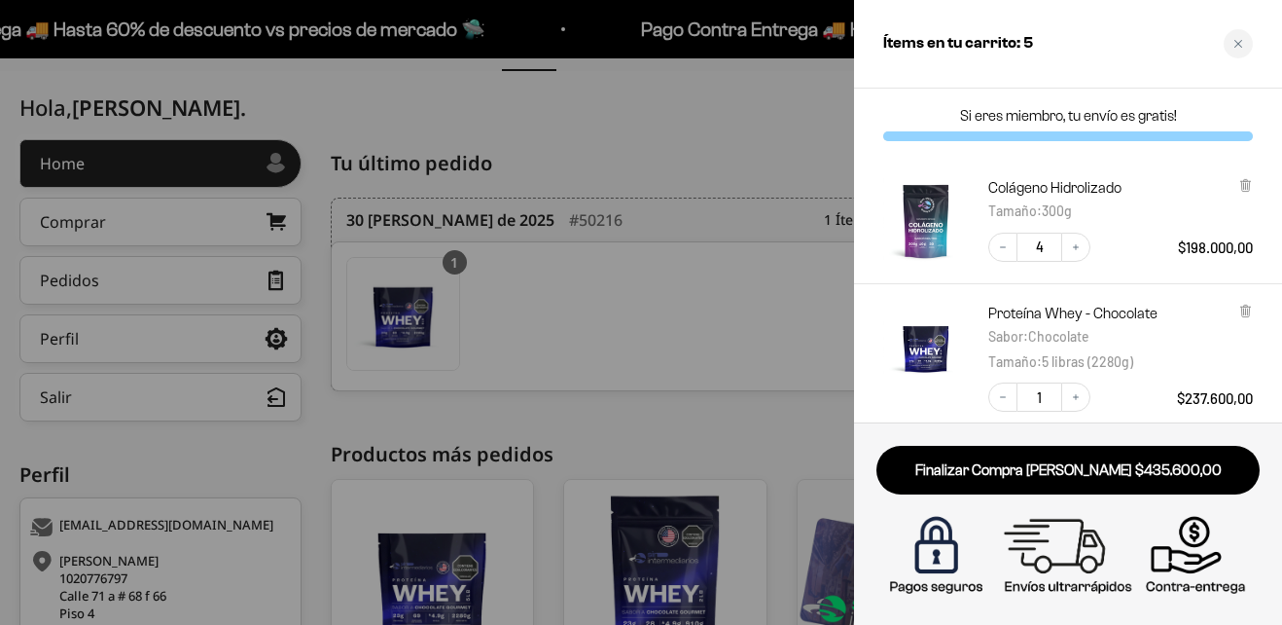
click at [748, 147] on div at bounding box center [641, 312] width 1282 height 625
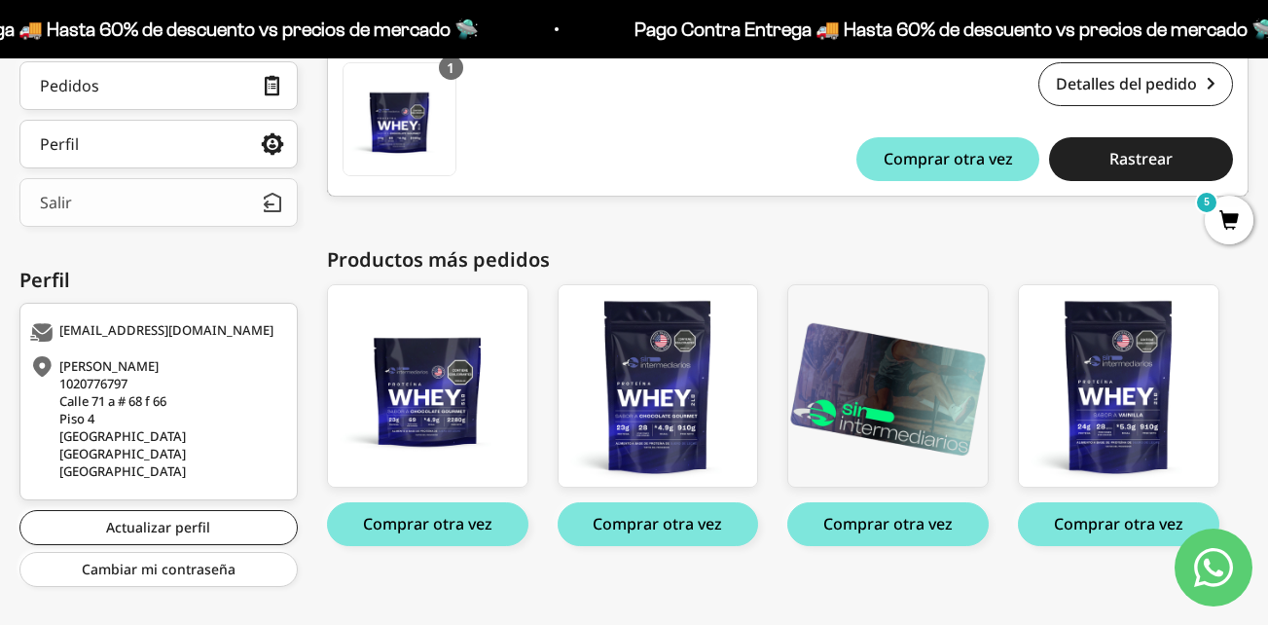
scroll to position [97, 0]
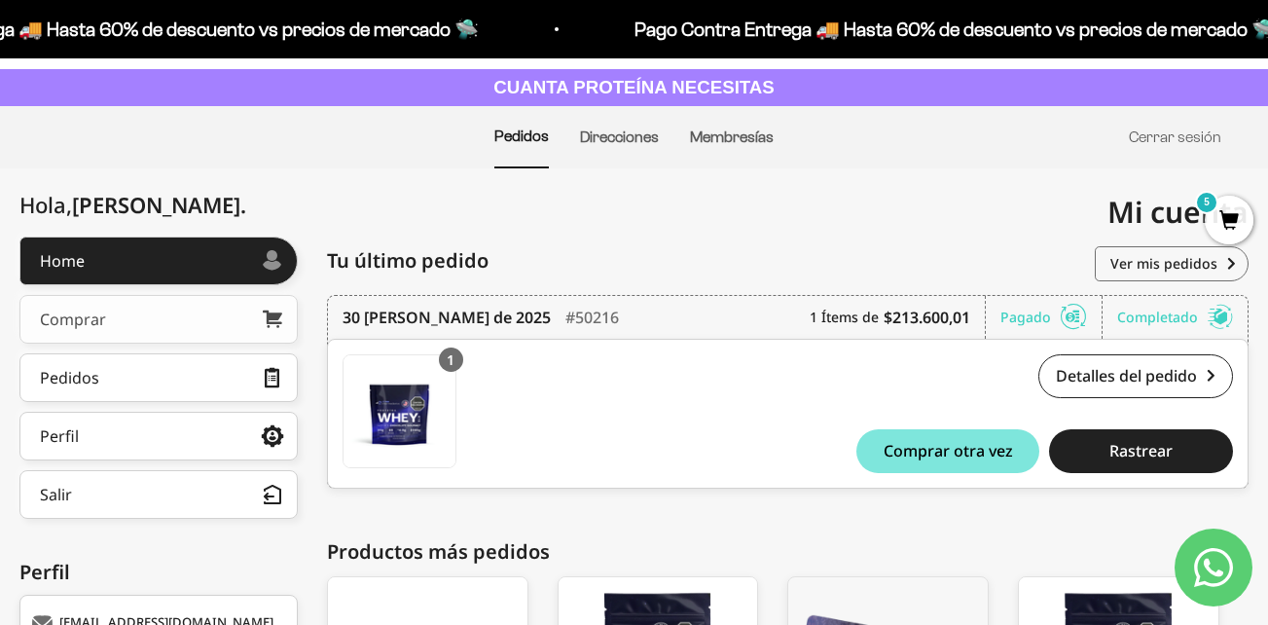
click at [112, 318] on link "Comprar" at bounding box center [158, 319] width 278 height 49
click at [1183, 135] on link "Cerrar sesión" at bounding box center [1175, 136] width 92 height 17
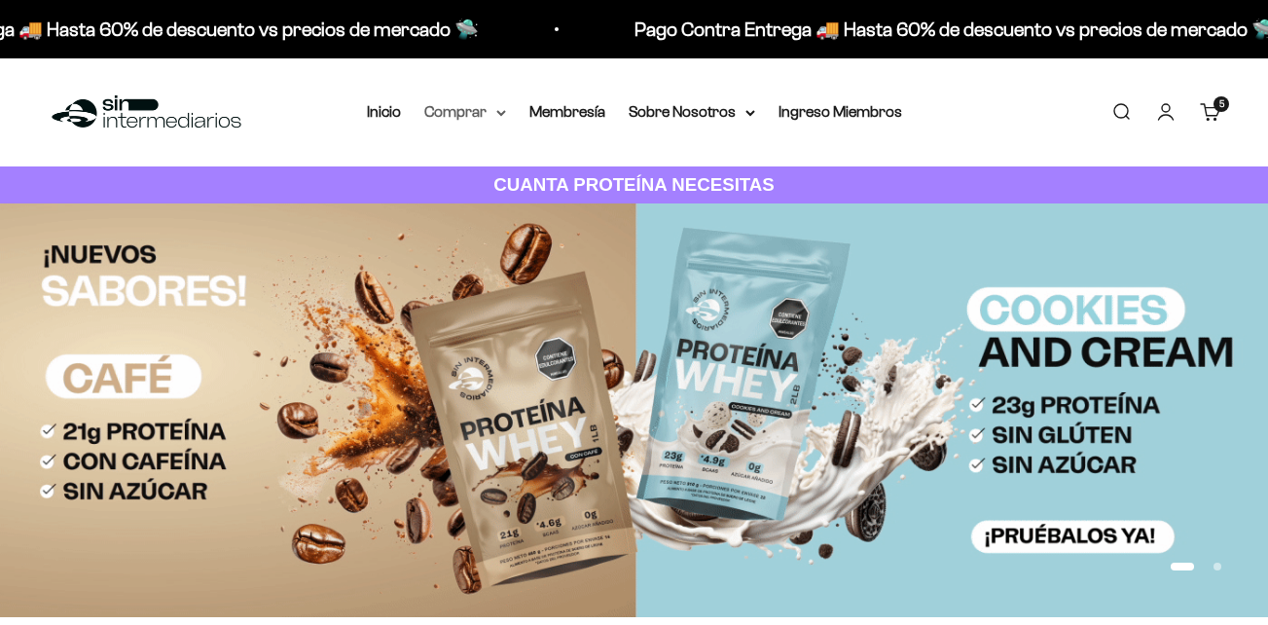
click at [481, 105] on summary "Comprar" at bounding box center [465, 111] width 82 height 25
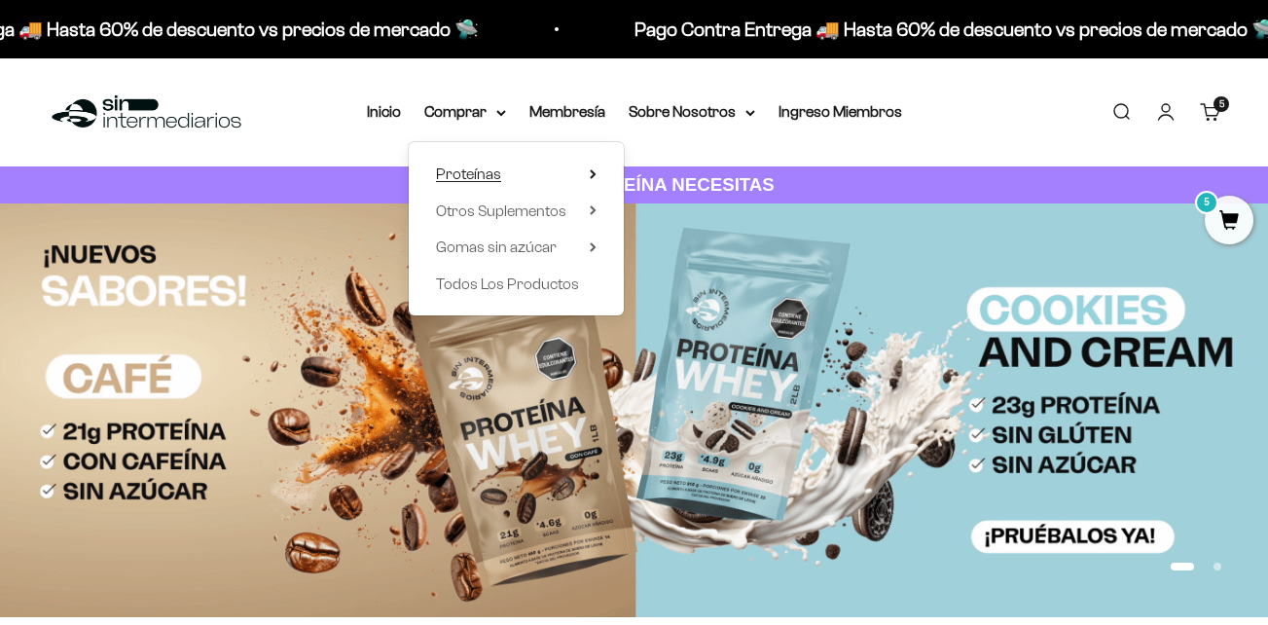
click at [477, 171] on span "Proteínas" at bounding box center [468, 173] width 65 height 17
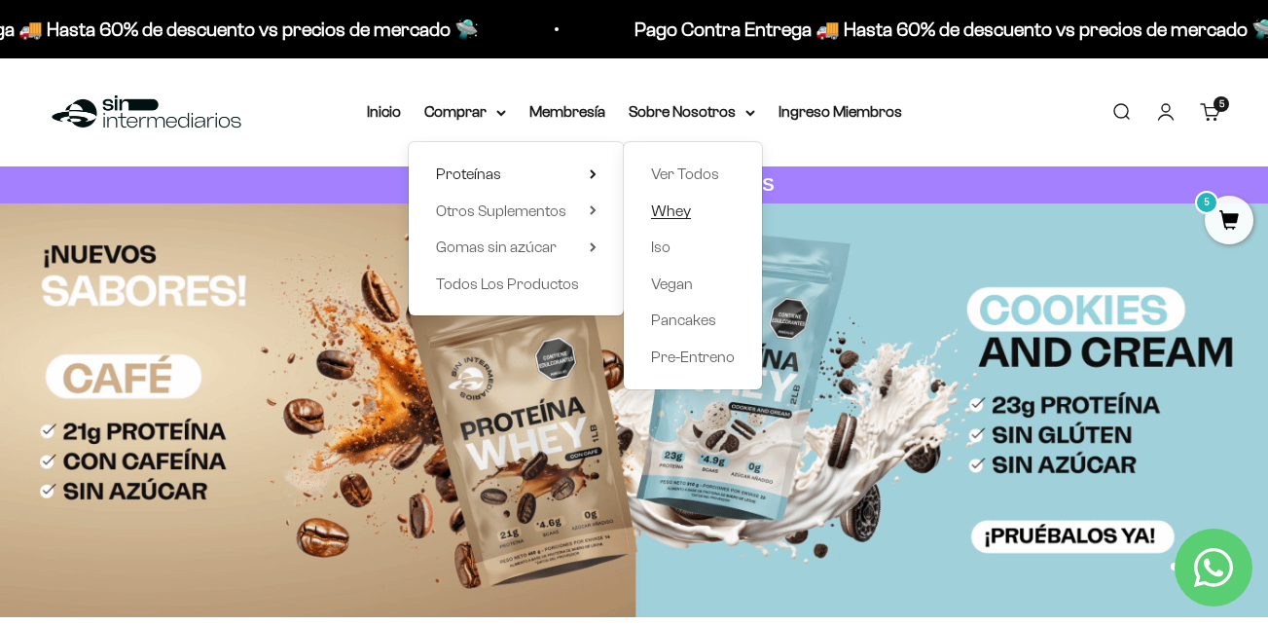
click at [666, 209] on span "Whey" at bounding box center [671, 210] width 40 height 17
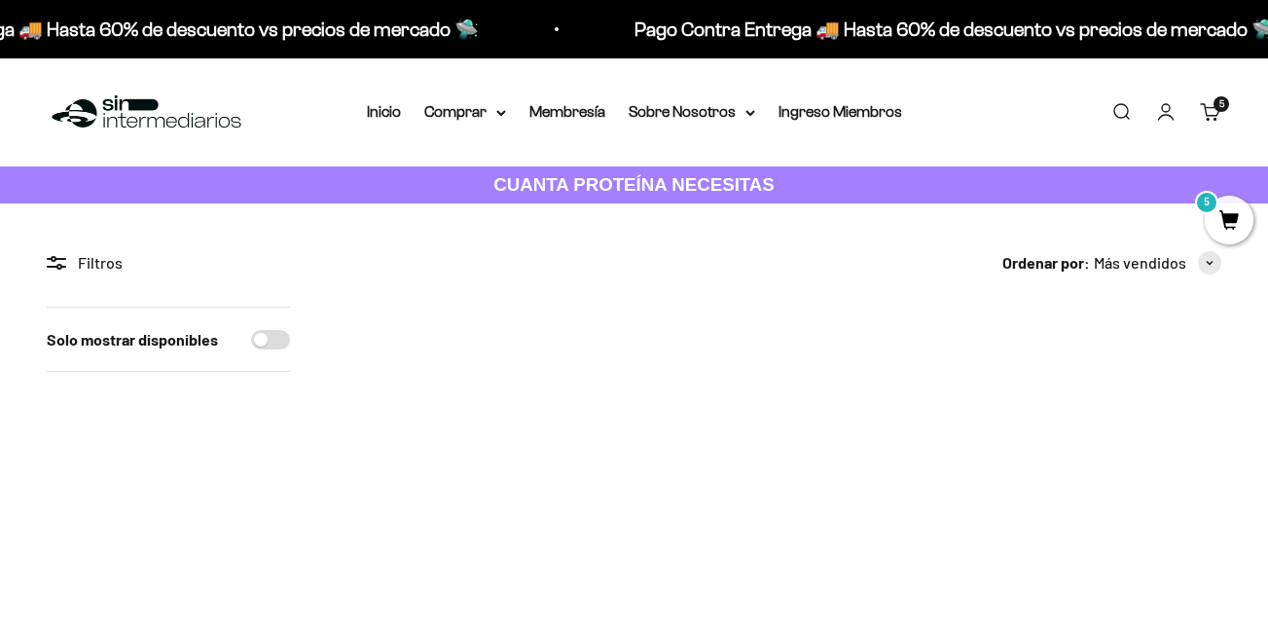
scroll to position [195, 0]
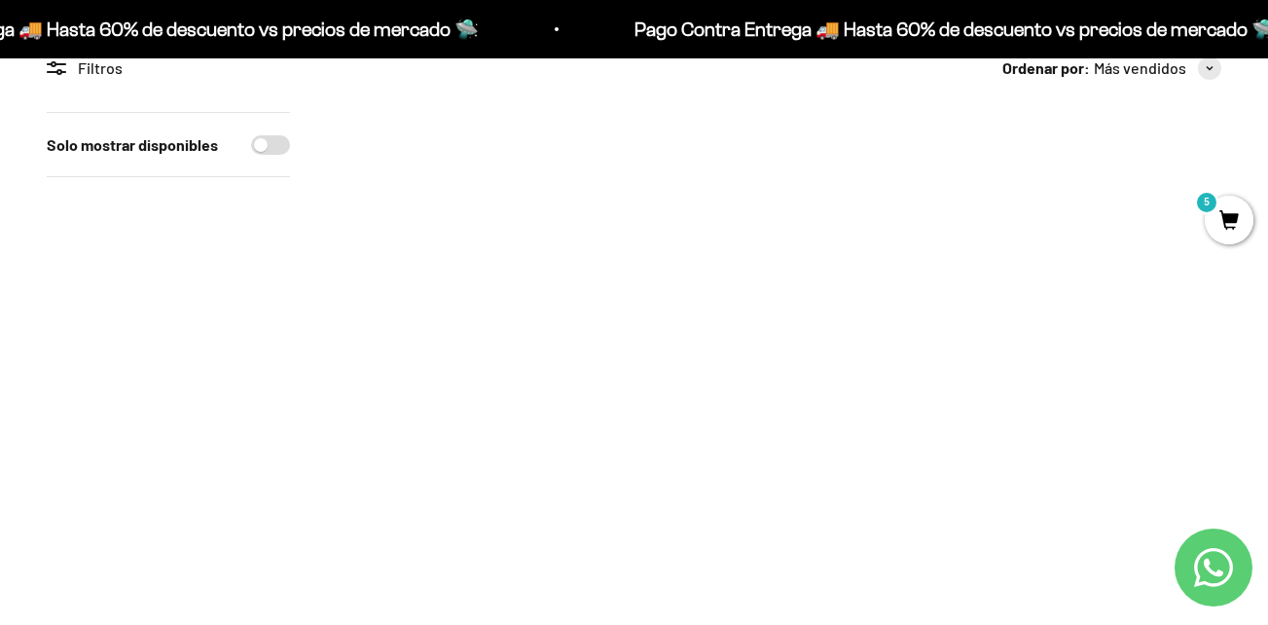
click at [1058, 306] on img at bounding box center [1081, 251] width 279 height 279
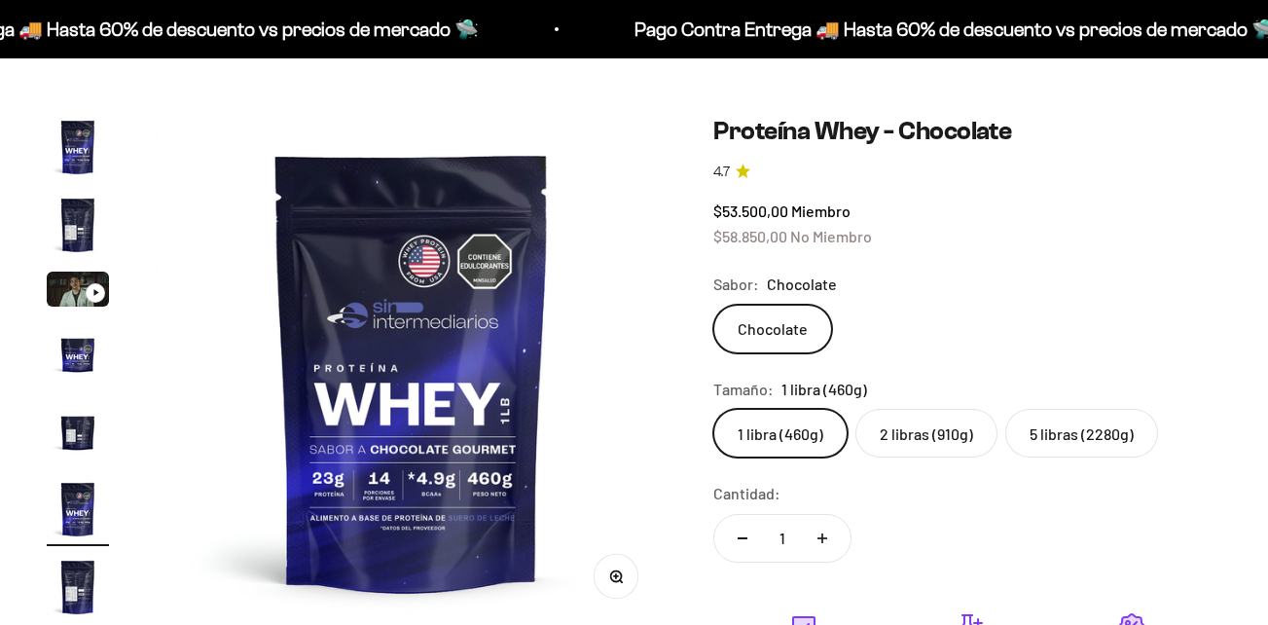
scroll to position [195, 0]
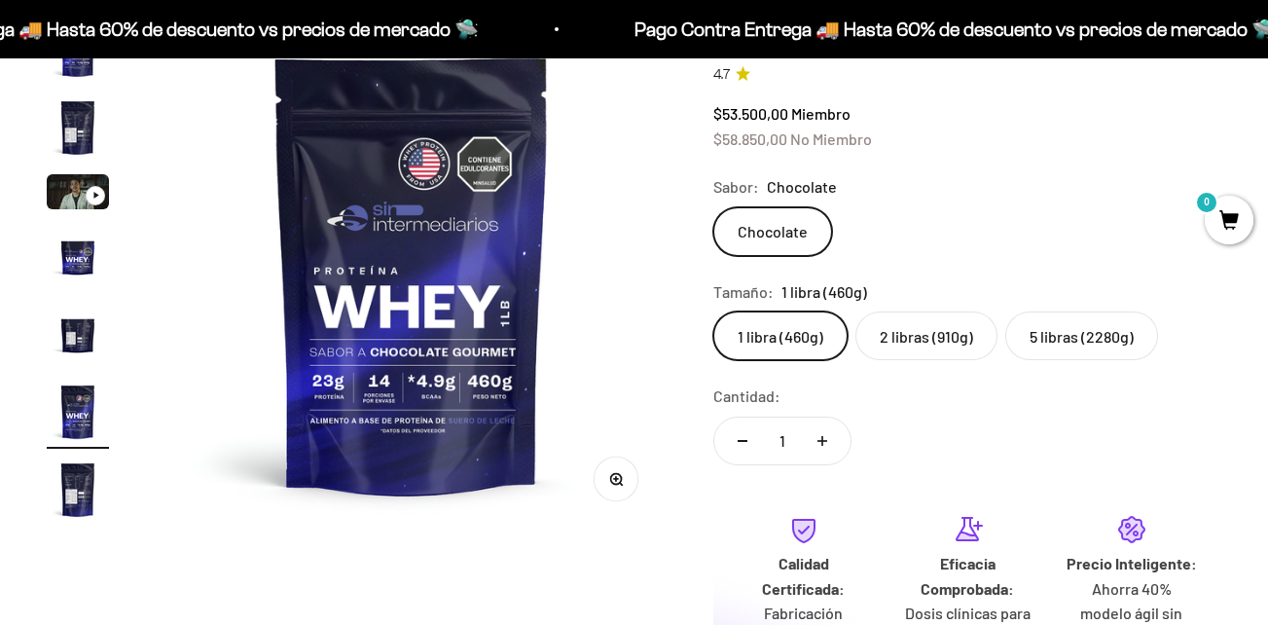
click at [1037, 335] on label "5 libras (2280g)" at bounding box center [1081, 335] width 153 height 49
click at [713, 311] on input "5 libras (2280g)" at bounding box center [712, 310] width 1 height 1
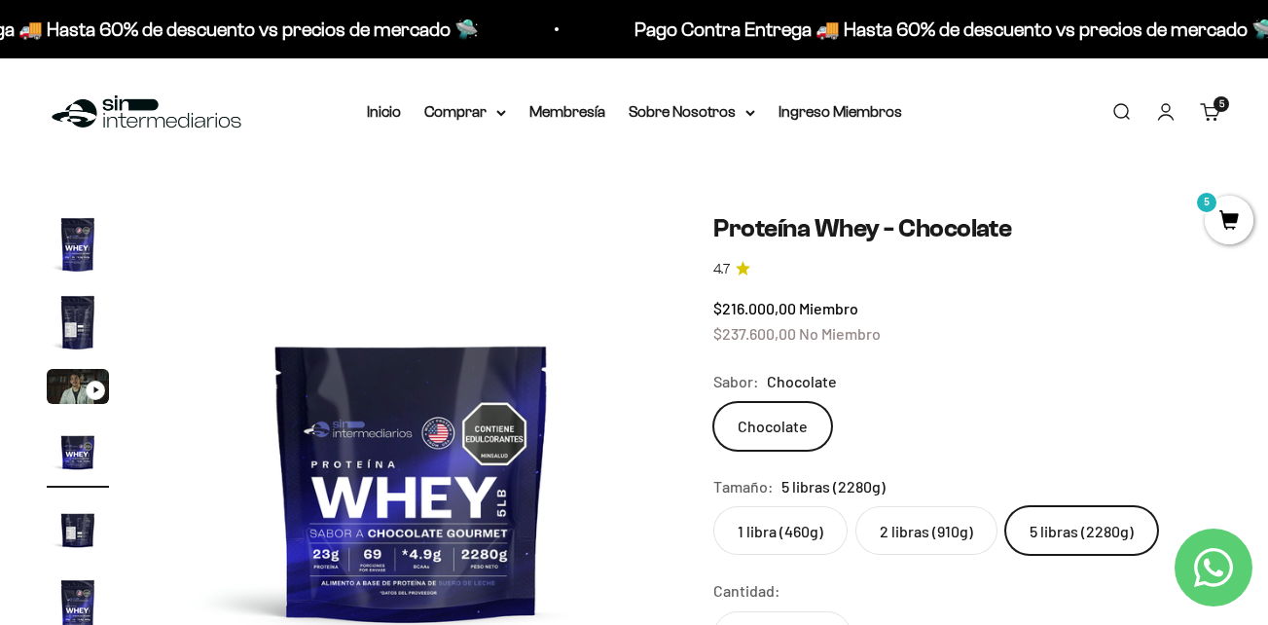
click at [1223, 109] on cart-count "5 artículos 5" at bounding box center [1221, 104] width 16 height 16
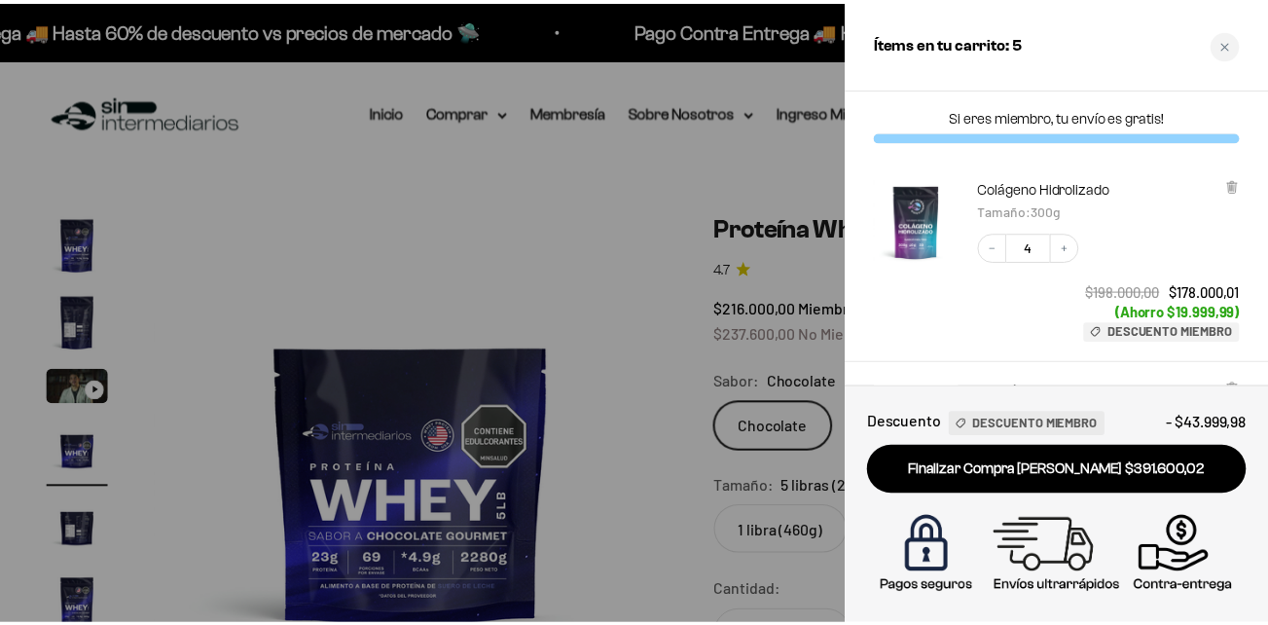
scroll to position [195, 0]
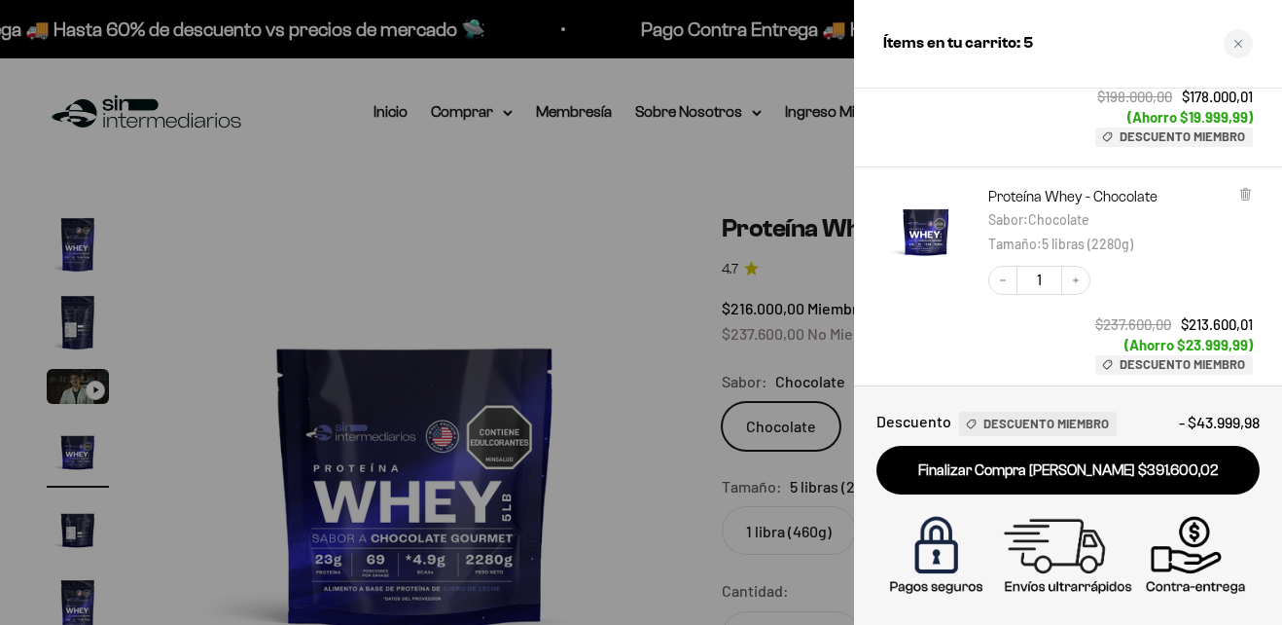
click at [772, 161] on div at bounding box center [641, 312] width 1282 height 625
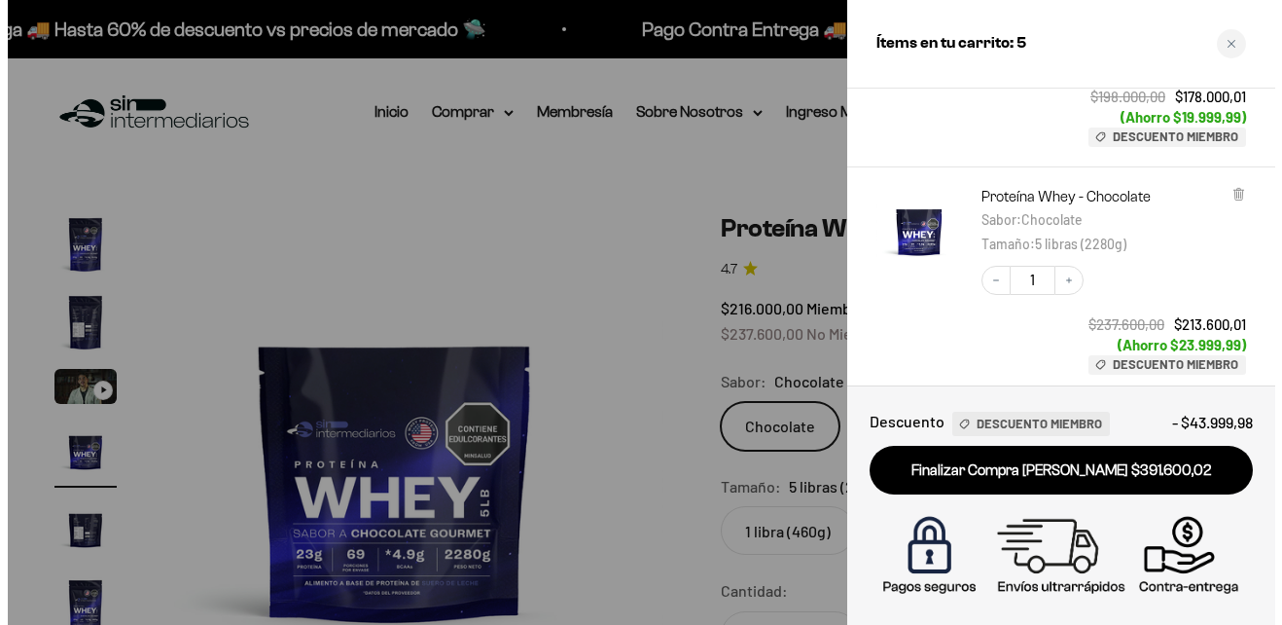
scroll to position [0, 1568]
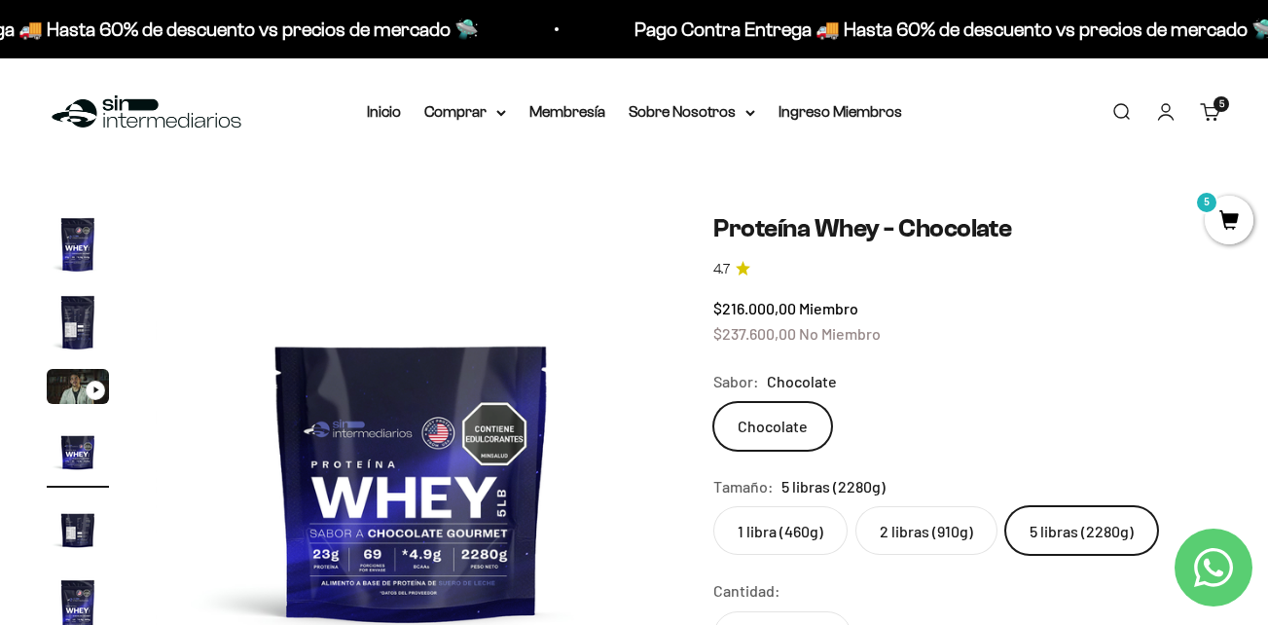
click at [1211, 110] on link "Carrito 5 artículos 5" at bounding box center [1210, 111] width 21 height 21
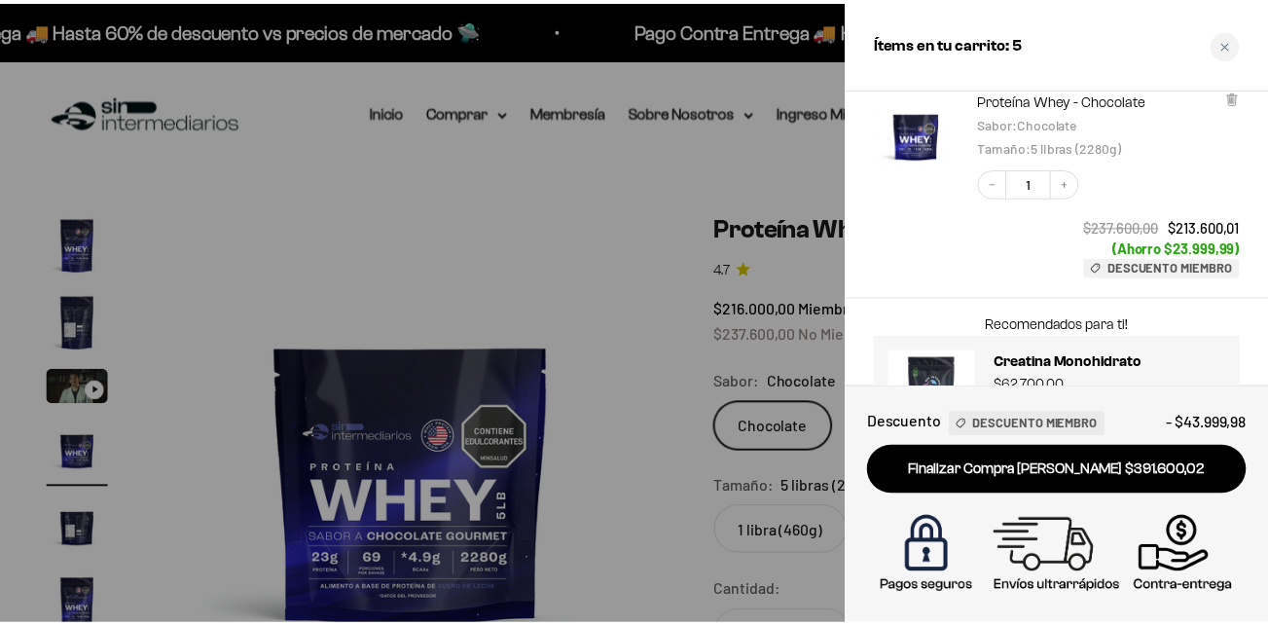
scroll to position [195, 0]
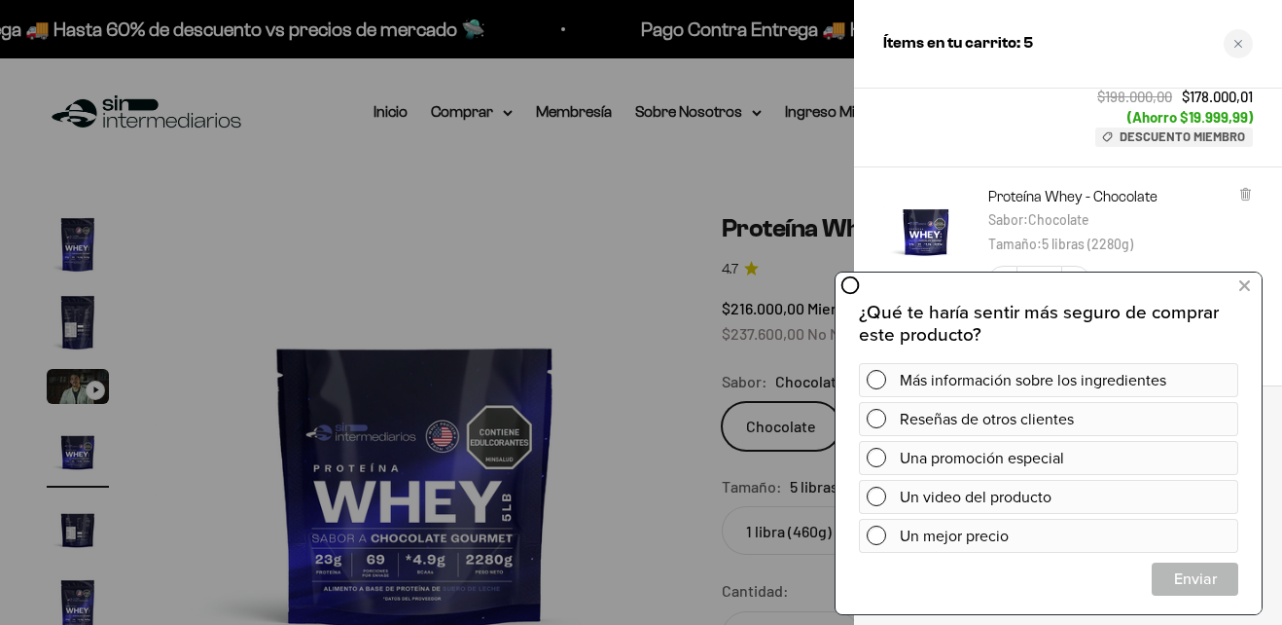
click at [603, 147] on div at bounding box center [641, 312] width 1282 height 625
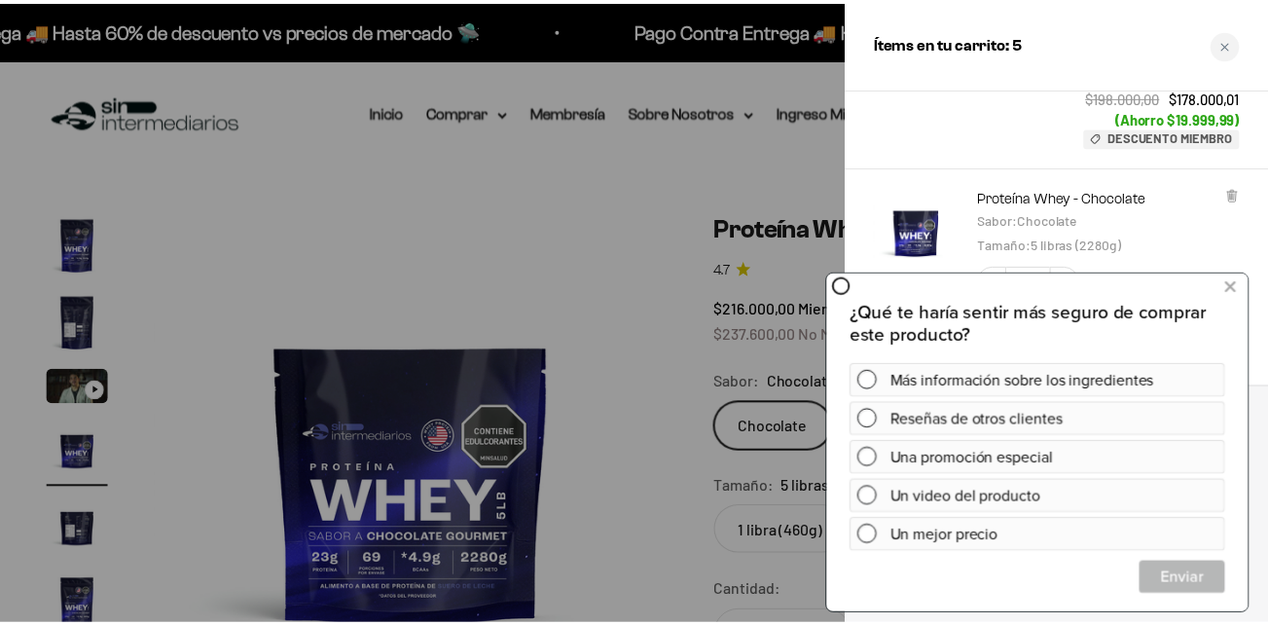
scroll to position [0, 1568]
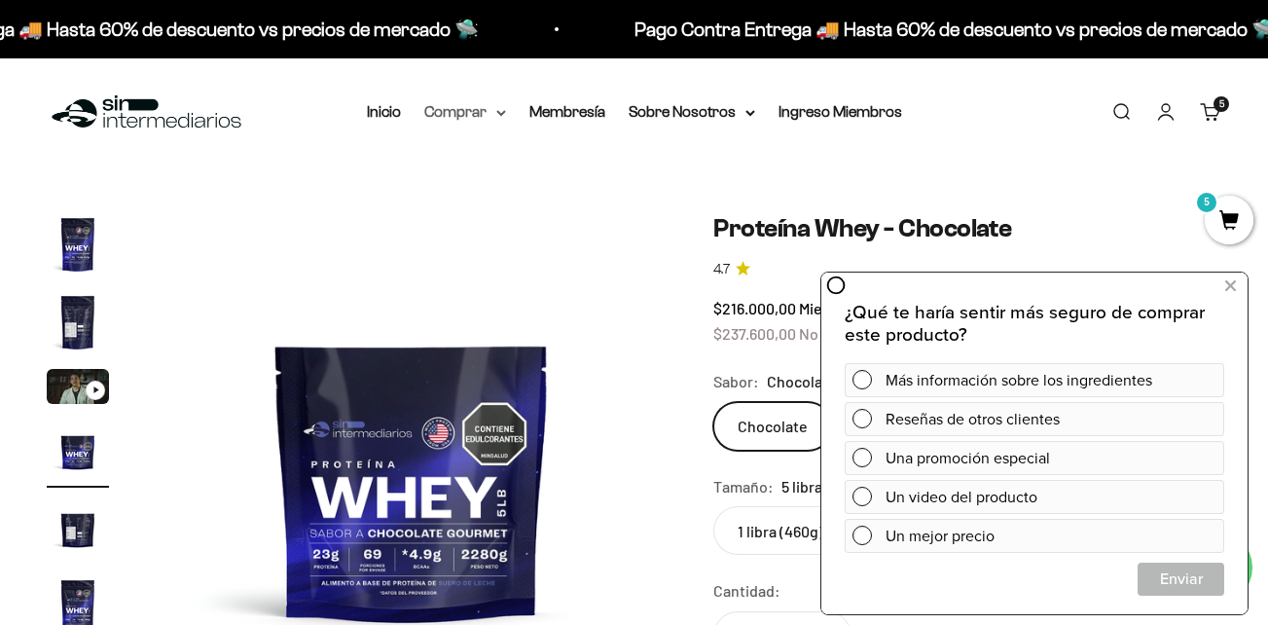
click at [481, 109] on summary "Comprar" at bounding box center [465, 111] width 82 height 25
click at [541, 211] on span "Otros Suplementos" at bounding box center [501, 210] width 130 height 17
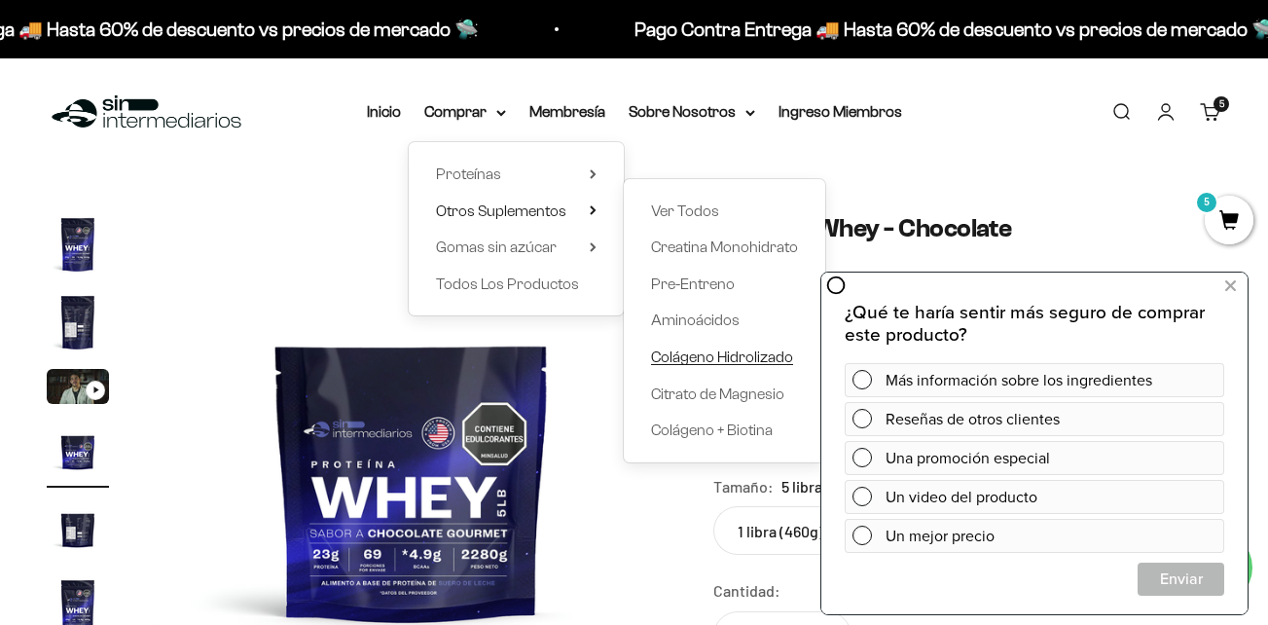
click at [726, 360] on span "Colágeno Hidrolizado" at bounding box center [722, 356] width 142 height 17
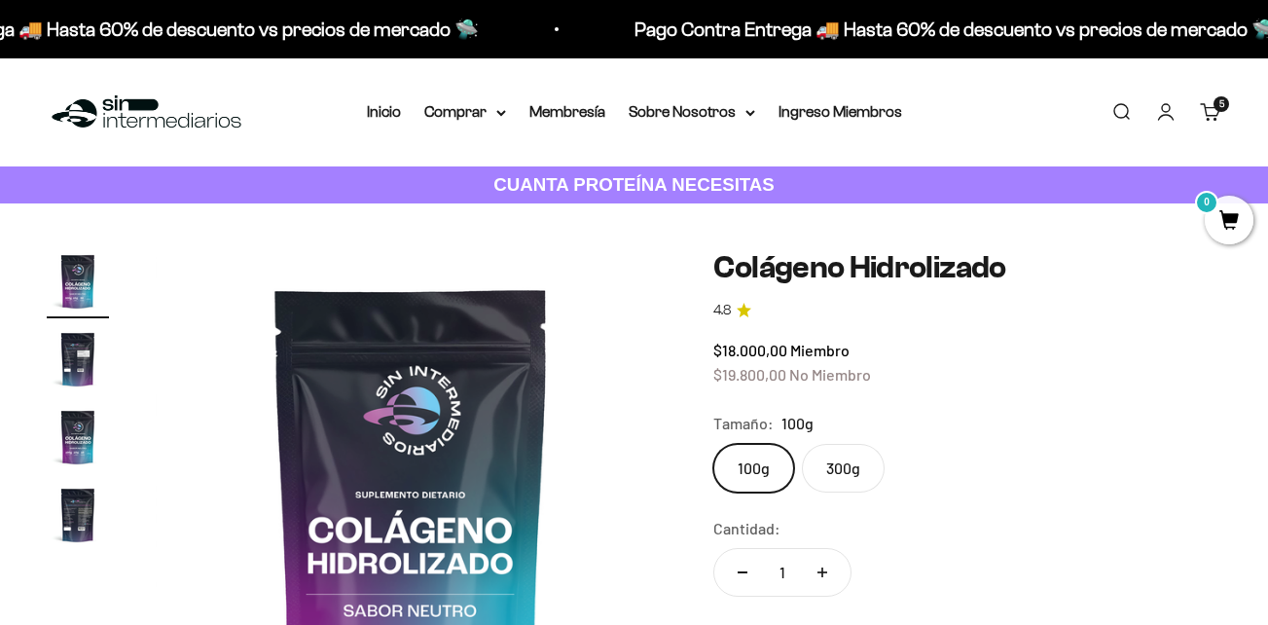
click at [862, 477] on label "300g" at bounding box center [843, 468] width 83 height 49
click at [713, 444] on input "300g" at bounding box center [712, 443] width 1 height 1
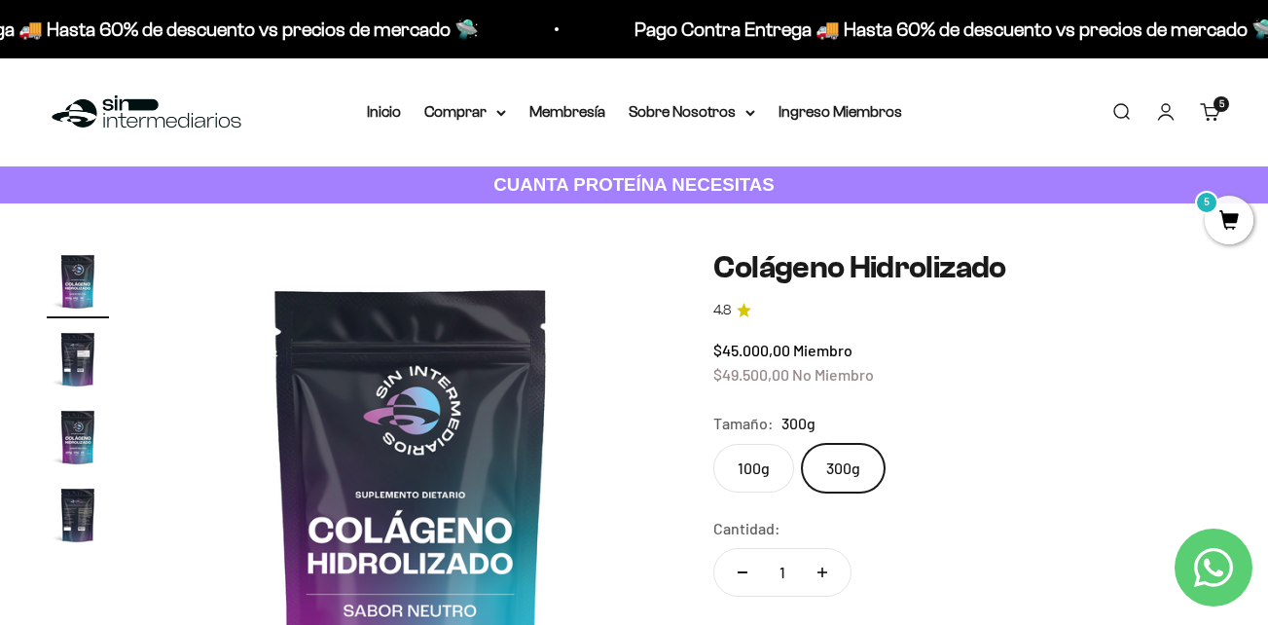
click at [1211, 104] on link "Carrito 5 artículos 5" at bounding box center [1210, 111] width 21 height 21
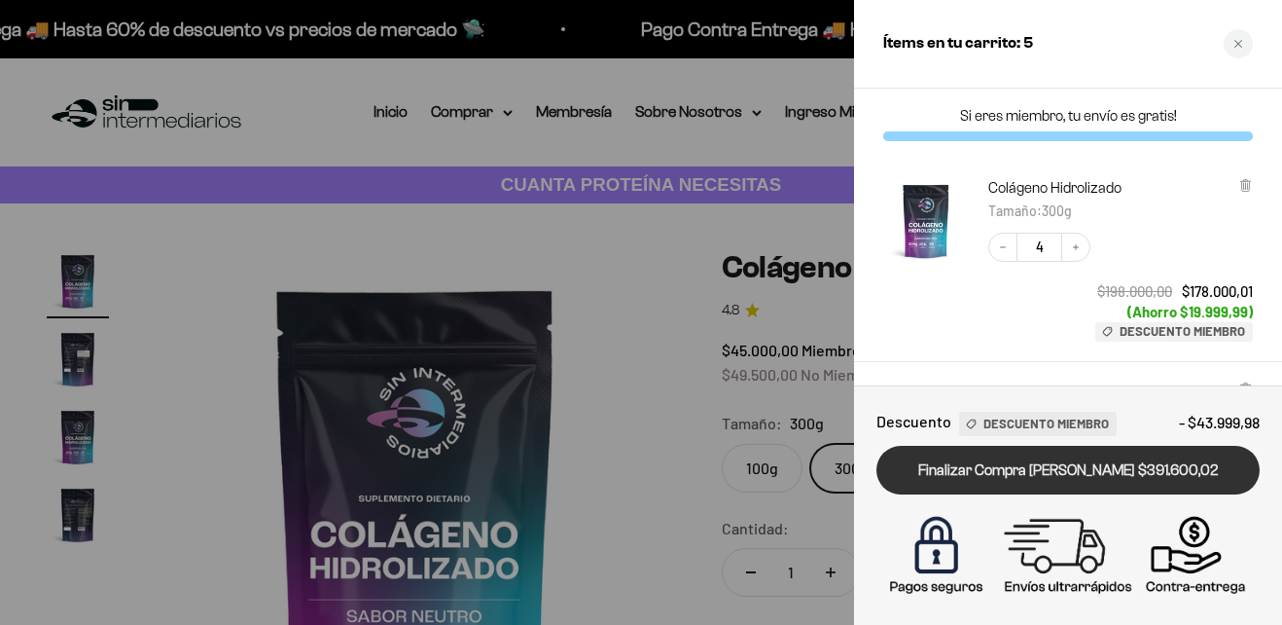
click at [1041, 474] on link "Finalizar Compra Segura $391.600,02" at bounding box center [1068, 471] width 383 height 50
